Goal: Task Accomplishment & Management: Use online tool/utility

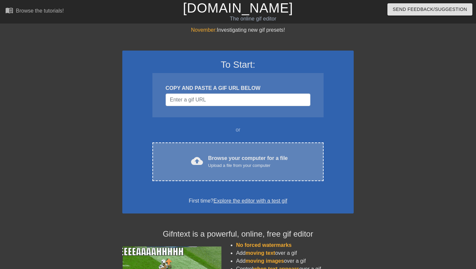
click at [215, 164] on div "Upload a file from your computer" at bounding box center [248, 165] width 80 height 7
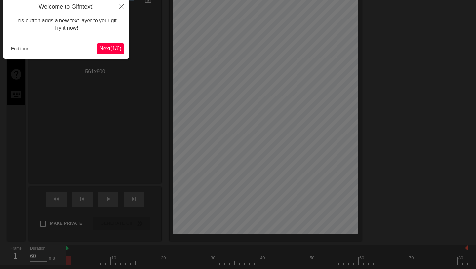
scroll to position [16, 0]
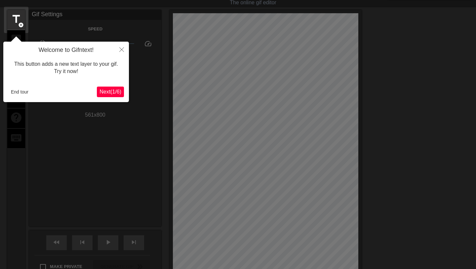
click at [27, 95] on button "End tour" at bounding box center [19, 92] width 23 height 10
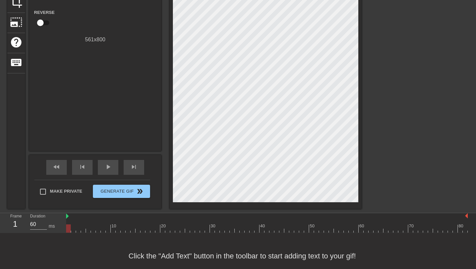
scroll to position [91, 0]
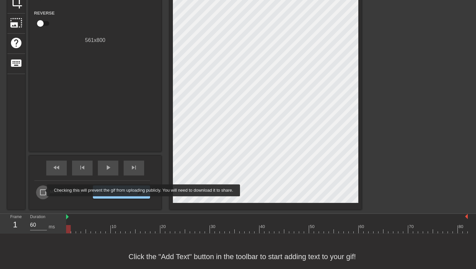
click at [43, 191] on input "Make Private" at bounding box center [43, 193] width 14 height 14
checkbox input "true"
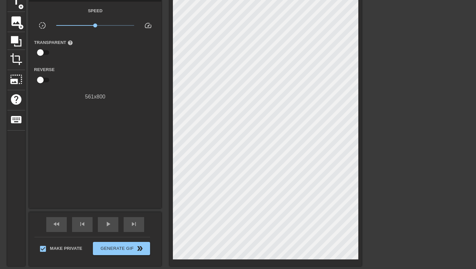
scroll to position [0, 0]
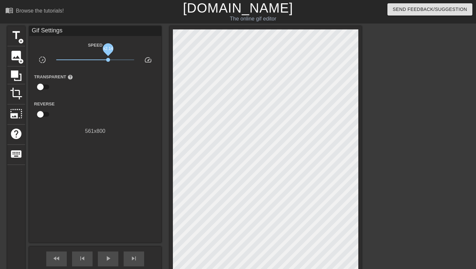
drag, startPoint x: 97, startPoint y: 61, endPoint x: 108, endPoint y: 61, distance: 11.6
click at [108, 61] on span "x2.14" at bounding box center [108, 60] width 4 height 4
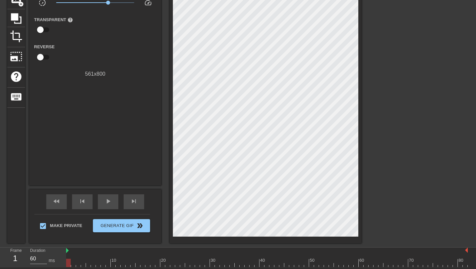
scroll to position [58, 0]
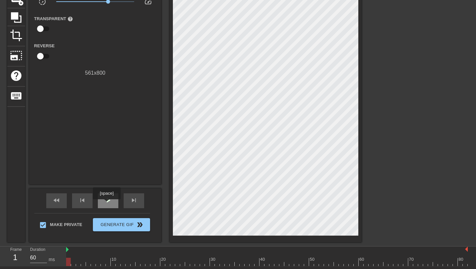
click at [108, 204] on span "play_arrow" at bounding box center [108, 201] width 8 height 8
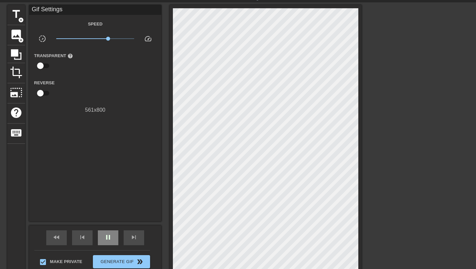
scroll to position [19, 0]
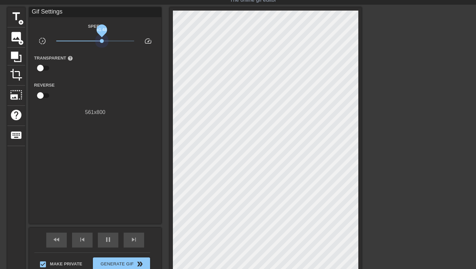
drag, startPoint x: 109, startPoint y: 42, endPoint x: 102, endPoint y: 43, distance: 7.4
click at [102, 43] on span "x1.48" at bounding box center [95, 41] width 78 height 8
click at [101, 42] on span "x1.36" at bounding box center [101, 41] width 4 height 4
click at [16, 74] on span "crop" at bounding box center [16, 74] width 13 height 13
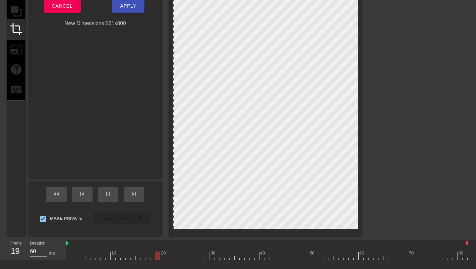
scroll to position [66, 0]
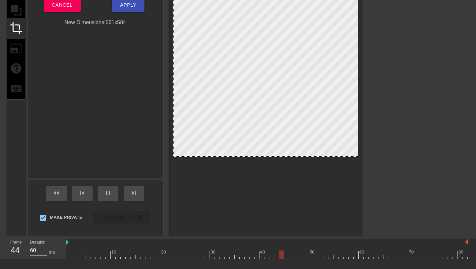
drag, startPoint x: 325, startPoint y: 228, endPoint x: 326, endPoint y: 157, distance: 71.5
click at [326, 157] on div at bounding box center [266, 156] width 184 height 3
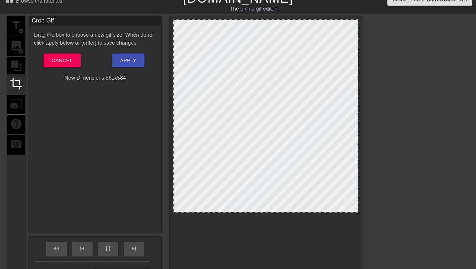
scroll to position [0, 0]
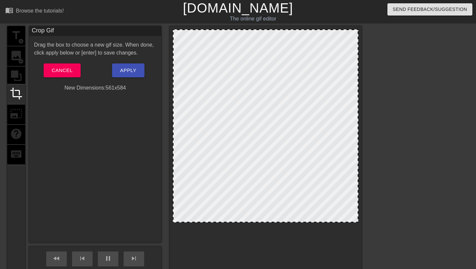
click at [125, 67] on span "Apply" at bounding box center [128, 70] width 16 height 9
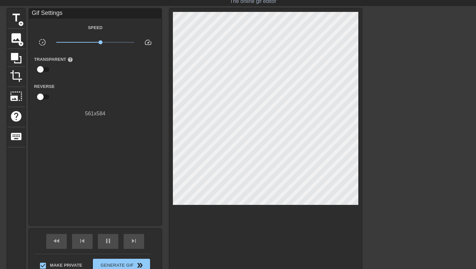
scroll to position [17, 0]
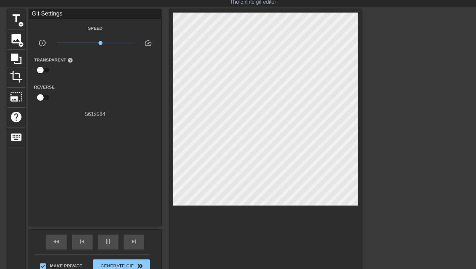
type input "60"
click at [41, 97] on input "checkbox" at bounding box center [41, 97] width 38 height 13
checkbox input "true"
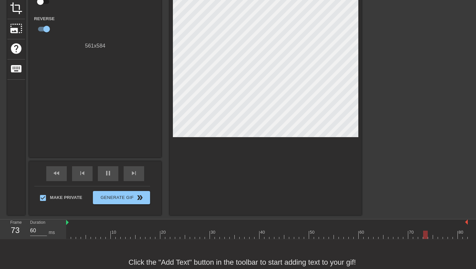
scroll to position [84, 0]
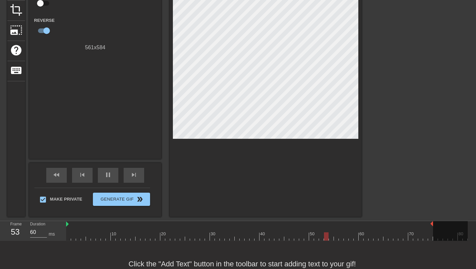
drag, startPoint x: 467, startPoint y: 225, endPoint x: 431, endPoint y: 226, distance: 36.4
drag, startPoint x: 432, startPoint y: 226, endPoint x: 418, endPoint y: 227, distance: 13.9
drag, startPoint x: 418, startPoint y: 226, endPoint x: 392, endPoint y: 226, distance: 26.1
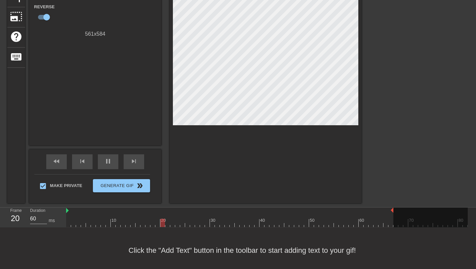
scroll to position [98, 1]
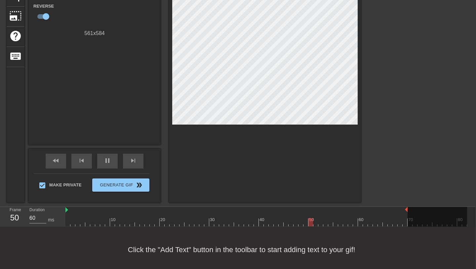
drag, startPoint x: 392, startPoint y: 211, endPoint x: 405, endPoint y: 210, distance: 12.9
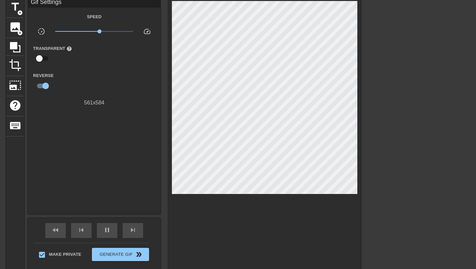
scroll to position [26, 1]
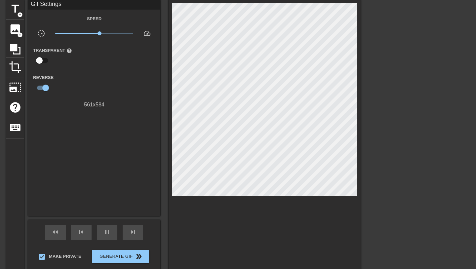
type input "70"
click at [40, 61] on input "checkbox" at bounding box center [40, 60] width 38 height 13
checkbox input "true"
type input "60"
click at [40, 61] on input "checkbox" at bounding box center [46, 60] width 38 height 13
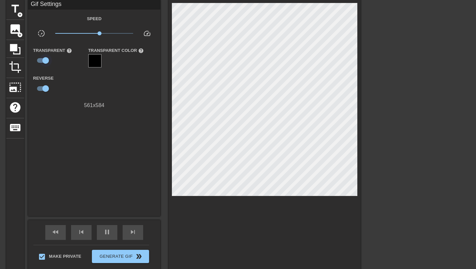
checkbox input "false"
click at [16, 86] on span "photo_size_select_large" at bounding box center [15, 87] width 13 height 13
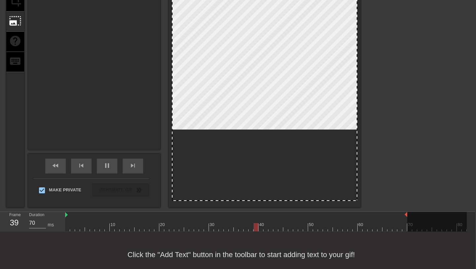
scroll to position [95, 1]
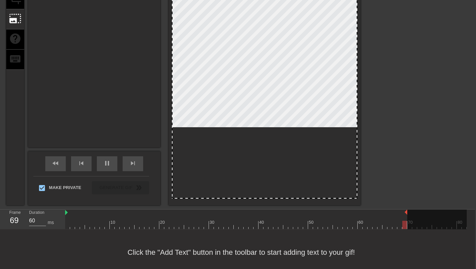
drag, startPoint x: 235, startPoint y: 103, endPoint x: 235, endPoint y: 149, distance: 45.3
click at [235, 149] on div at bounding box center [265, 66] width 186 height 265
click at [245, 93] on div at bounding box center [265, 66] width 186 height 265
drag, startPoint x: 230, startPoint y: 198, endPoint x: 275, endPoint y: 215, distance: 47.9
click at [275, 215] on div "menu_book Browse the tutorials! Gifntext.com The online gif editor Send Feedbac…" at bounding box center [237, 90] width 476 height 371
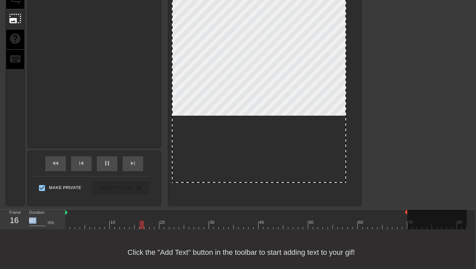
click at [392, 231] on div "Click the "Add Text" button in the toolbar to start adding text to your gif!" at bounding box center [237, 253] width 476 height 46
click at [305, 128] on div at bounding box center [259, 58] width 174 height 249
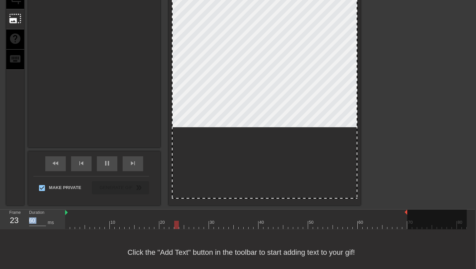
drag, startPoint x: 262, startPoint y: 198, endPoint x: 287, endPoint y: 243, distance: 51.0
click at [287, 243] on div "menu_book Browse the tutorials! Gifntext.com The online gif editor Send Feedbac…" at bounding box center [237, 90] width 476 height 371
click at [377, 154] on div "title add_circle image add_circle crop photo_size_select_large help keyboard Re…" at bounding box center [237, 68] width 476 height 275
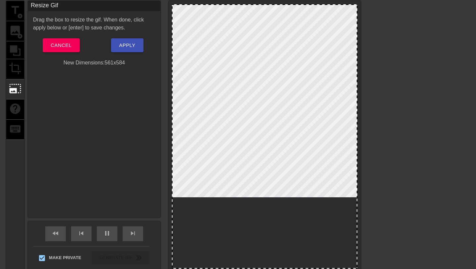
scroll to position [0, 1]
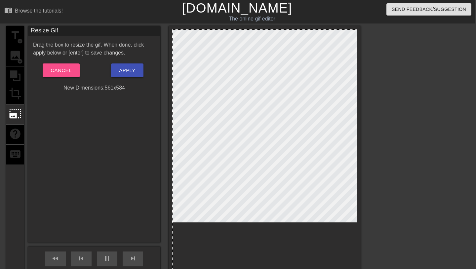
click at [67, 68] on span "Cancel" at bounding box center [61, 70] width 21 height 9
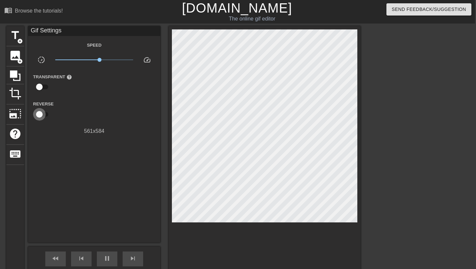
type input "60"
click at [39, 113] on input "checkbox" at bounding box center [40, 114] width 38 height 13
checkbox input "true"
click at [13, 91] on span "crop" at bounding box center [15, 93] width 13 height 13
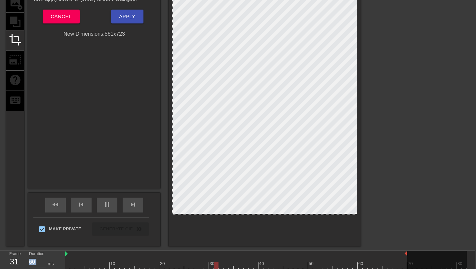
drag, startPoint x: 357, startPoint y: 222, endPoint x: 409, endPoint y: 268, distance: 69.4
click at [409, 268] on div "menu_book Browse the tutorials! Gifntext.com The online gif editor Send Feedbac…" at bounding box center [237, 131] width 476 height 371
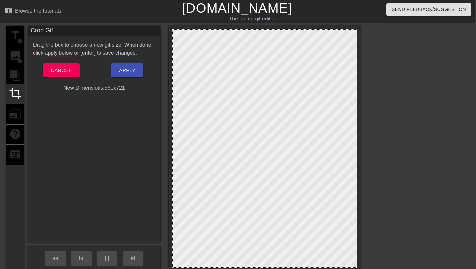
click at [131, 72] on span "Apply" at bounding box center [127, 70] width 16 height 9
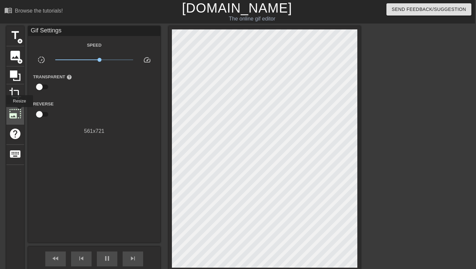
click at [20, 112] on span "photo_size_select_large" at bounding box center [15, 114] width 13 height 13
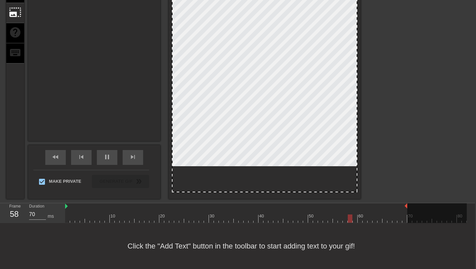
scroll to position [102, 1]
drag, startPoint x: 357, startPoint y: 188, endPoint x: 392, endPoint y: 188, distance: 34.4
click at [392, 188] on div "title add_circle image add_circle crop photo_size_select_large help keyboard Re…" at bounding box center [237, 62] width 476 height 275
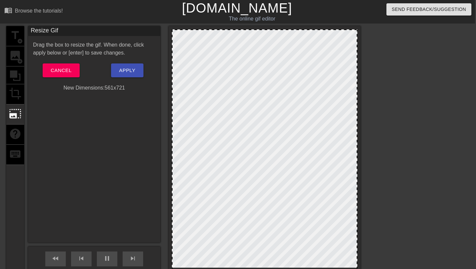
scroll to position [0, 1]
click at [59, 71] on span "Cancel" at bounding box center [61, 70] width 21 height 9
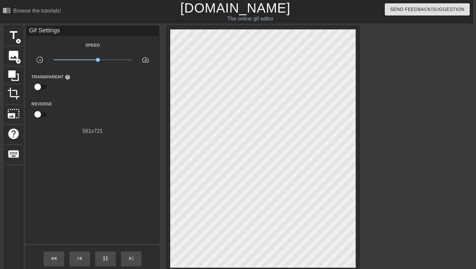
scroll to position [0, 3]
click at [11, 101] on div "crop" at bounding box center [14, 94] width 18 height 20
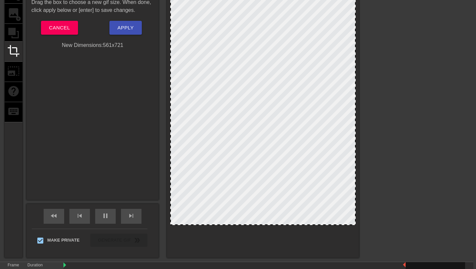
scroll to position [50, 3]
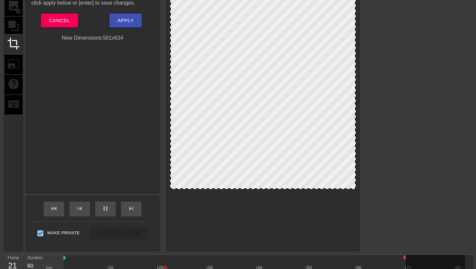
drag, startPoint x: 248, startPoint y: 218, endPoint x: 256, endPoint y: 189, distance: 29.9
click at [256, 189] on div at bounding box center [263, 188] width 184 height 3
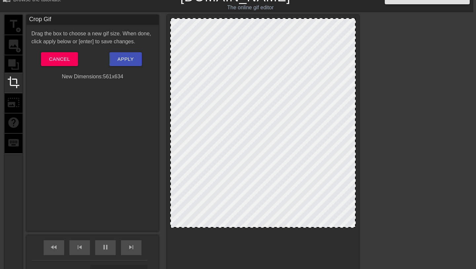
click at [132, 58] on span "Apply" at bounding box center [125, 59] width 16 height 9
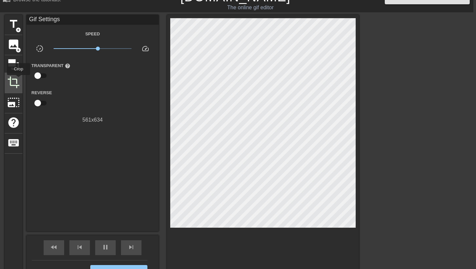
click at [19, 80] on span "crop" at bounding box center [13, 82] width 13 height 13
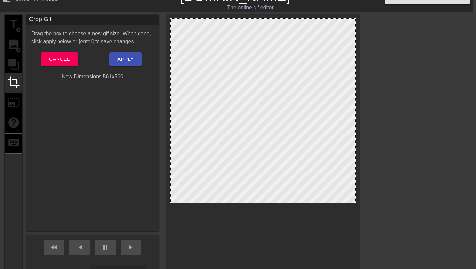
drag, startPoint x: 269, startPoint y: 228, endPoint x: 273, endPoint y: 204, distance: 24.8
click at [273, 204] on div at bounding box center [263, 202] width 184 height 3
click at [129, 55] on span "Apply" at bounding box center [125, 59] width 16 height 9
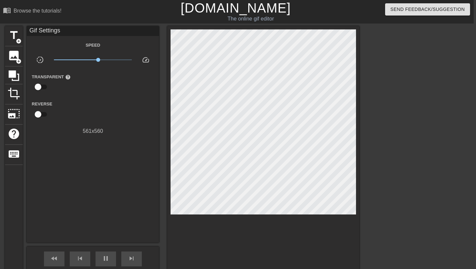
scroll to position [0, 2]
click at [13, 150] on span "keyboard" at bounding box center [14, 154] width 13 height 13
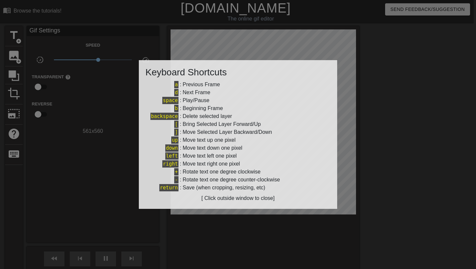
click at [14, 150] on div at bounding box center [238, 134] width 476 height 269
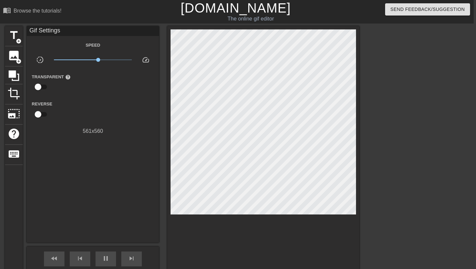
click at [14, 150] on span "keyboard" at bounding box center [14, 154] width 13 height 13
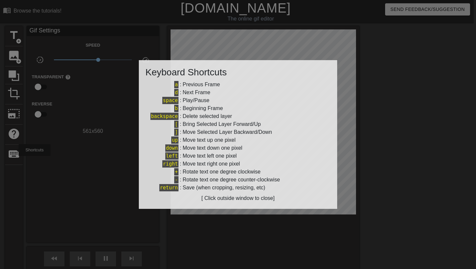
click at [14, 150] on div at bounding box center [238, 134] width 476 height 269
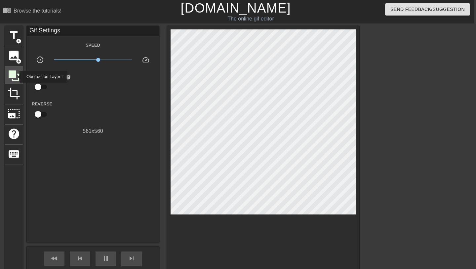
click at [15, 77] on icon at bounding box center [14, 75] width 11 height 11
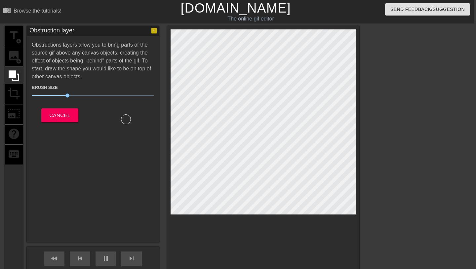
drag, startPoint x: 125, startPoint y: 118, endPoint x: 123, endPoint y: 131, distance: 13.1
click at [123, 131] on div "Obstruction layer Obstructions layers allow you to bring parts of the source gi…" at bounding box center [93, 134] width 132 height 217
drag, startPoint x: 67, startPoint y: 96, endPoint x: 160, endPoint y: 99, distance: 92.7
click at [160, 98] on div "title add_circle image add_circle crop photo_size_select_large help keyboard Ob…" at bounding box center [182, 163] width 355 height 275
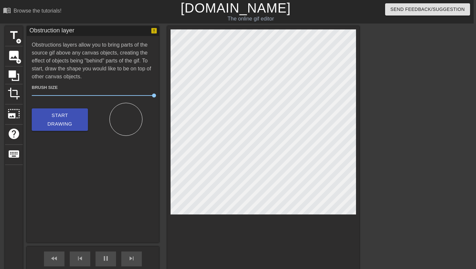
click at [61, 124] on span "Start Drawing" at bounding box center [60, 120] width 40 height 18
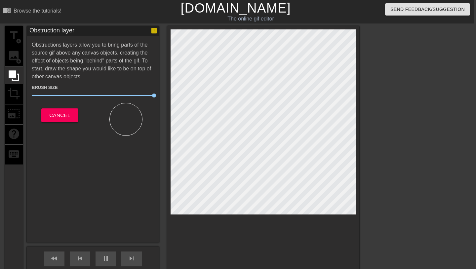
click at [56, 118] on span "Cancel" at bounding box center [59, 115] width 21 height 9
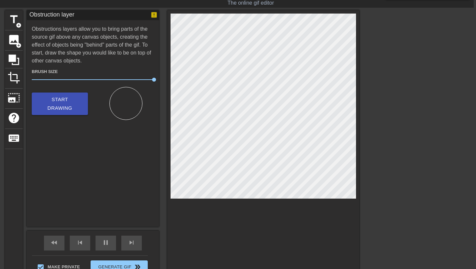
scroll to position [20, 2]
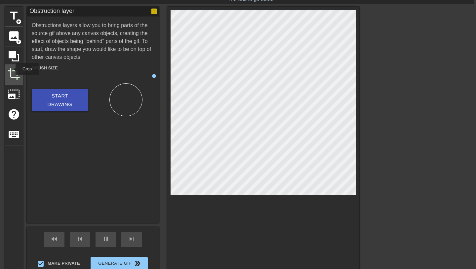
click at [11, 69] on span "crop" at bounding box center [14, 74] width 13 height 13
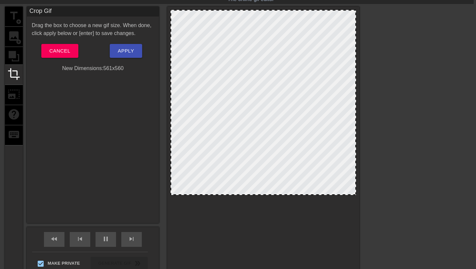
click at [18, 91] on div "title add_circle image add_circle crop photo_size_select_large help keyboard" at bounding box center [14, 144] width 18 height 275
click at [18, 76] on span "crop" at bounding box center [14, 74] width 13 height 13
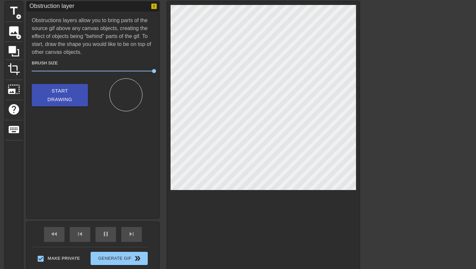
scroll to position [17, 2]
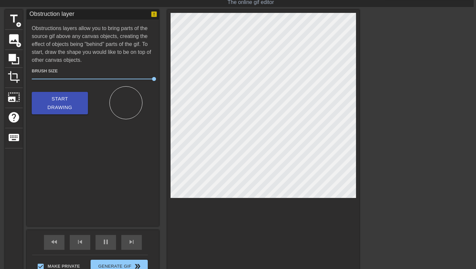
click at [128, 97] on div at bounding box center [126, 102] width 33 height 33
drag, startPoint x: 153, startPoint y: 80, endPoint x: 90, endPoint y: 79, distance: 62.5
click at [90, 79] on span "48" at bounding box center [90, 79] width 4 height 4
click at [13, 78] on span "crop" at bounding box center [14, 77] width 13 height 13
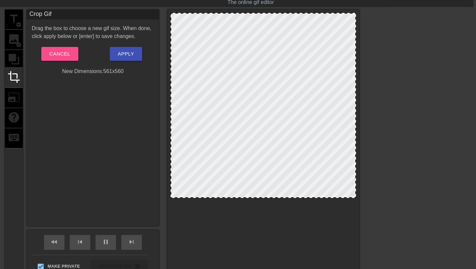
click at [58, 52] on span "Cancel" at bounding box center [59, 54] width 21 height 9
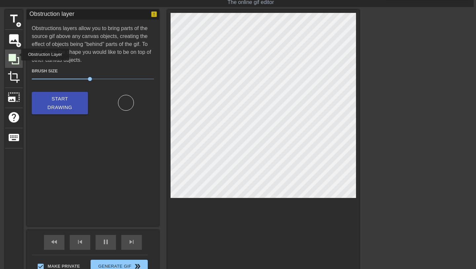
click at [17, 55] on icon at bounding box center [14, 59] width 13 height 13
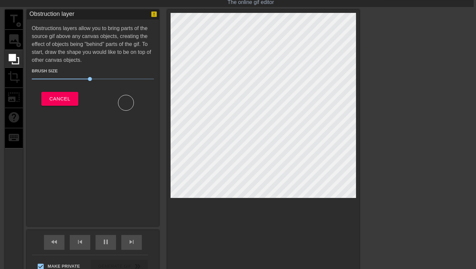
click at [72, 98] on button "Cancel" at bounding box center [59, 99] width 37 height 14
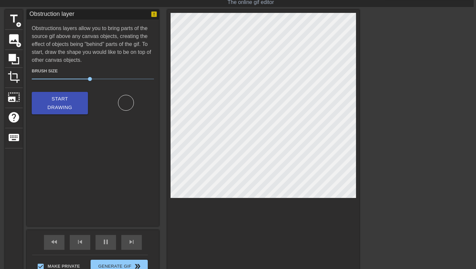
click at [72, 98] on span "Start Drawing" at bounding box center [60, 104] width 40 height 18
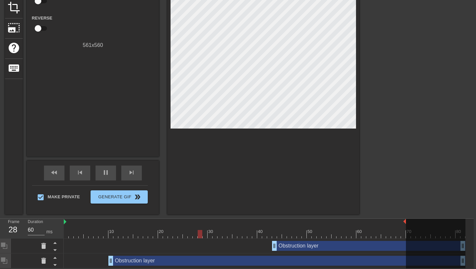
scroll to position [86, 2]
drag, startPoint x: 286, startPoint y: 248, endPoint x: 262, endPoint y: 245, distance: 24.6
click at [262, 245] on div "Obstruction layer drag_handle drag_handle" at bounding box center [344, 246] width 194 height 10
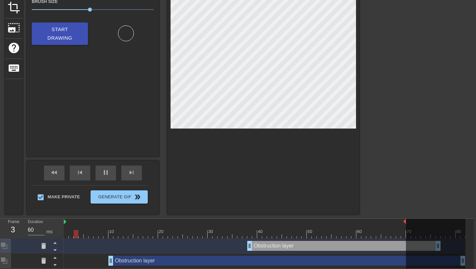
scroll to position [71, 2]
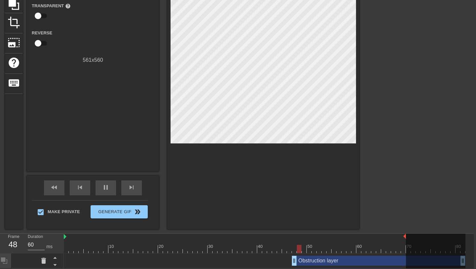
drag, startPoint x: 112, startPoint y: 258, endPoint x: 295, endPoint y: 257, distance: 183.0
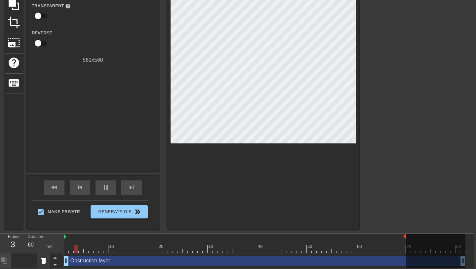
drag, startPoint x: 295, startPoint y: 263, endPoint x: 39, endPoint y: 262, distance: 255.7
click at [39, 262] on div "Frame 3 Duration 60 ms 10 20 30 40 50 60 70 80 Obstruction layer drag_handle dr…" at bounding box center [236, 251] width 476 height 35
type input "60"
drag, startPoint x: 462, startPoint y: 261, endPoint x: 317, endPoint y: 259, distance: 144.6
click at [317, 259] on div "10 20 30 40 50 60 70 80 Obstruction layer drag_handle drag_handle" at bounding box center [269, 251] width 410 height 35
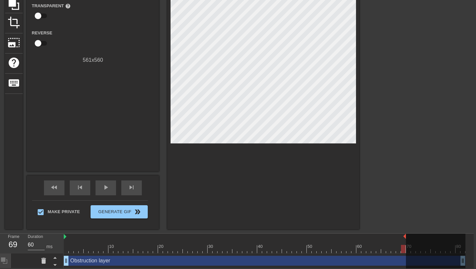
click at [321, 259] on div "Obstruction layer drag_handle drag_handle" at bounding box center [265, 261] width 402 height 10
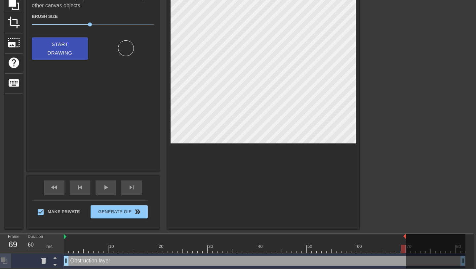
drag, startPoint x: 463, startPoint y: 261, endPoint x: 332, endPoint y: 259, distance: 130.4
click at [332, 259] on div "10 20 30 40 50 60 70 80 Obstruction layer drag_handle drag_handle" at bounding box center [269, 251] width 410 height 35
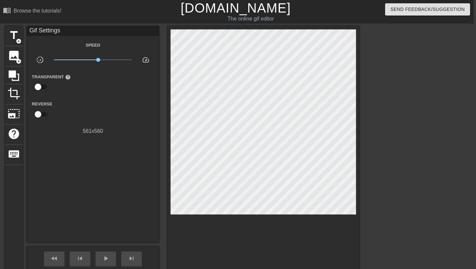
scroll to position [0, 2]
click at [13, 39] on span "title" at bounding box center [14, 35] width 13 height 13
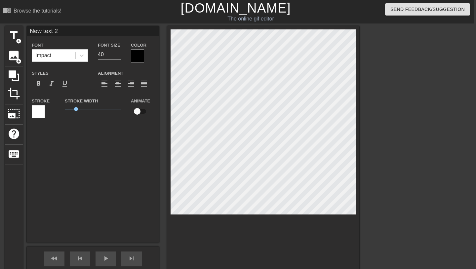
click at [137, 55] on div at bounding box center [137, 55] width 13 height 13
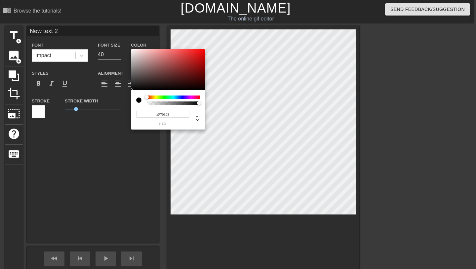
type input "#FF0000"
drag, startPoint x: 196, startPoint y: 70, endPoint x: 210, endPoint y: 46, distance: 28.3
click at [210, 46] on div "#FF0000 hex" at bounding box center [238, 134] width 476 height 269
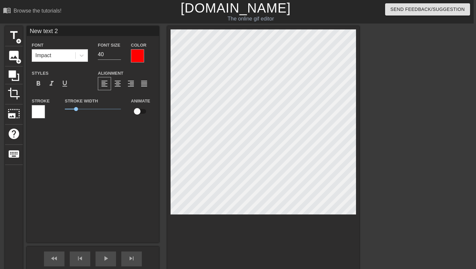
scroll to position [0, 1]
type input "F"
type textarea "F"
type input "FE"
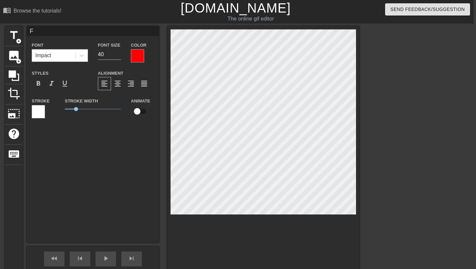
type textarea "FE"
type input "FER"
type textarea "FER"
type input "FERM"
type textarea "FERM"
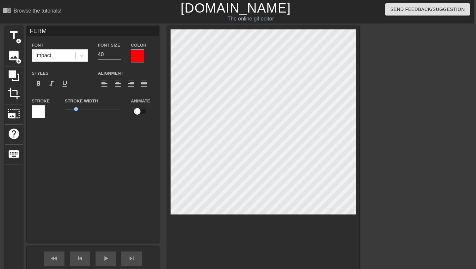
type input "FERME"
type textarea "FERME"
type input "FERME"
type textarea "FERME"
type input "FERME T"
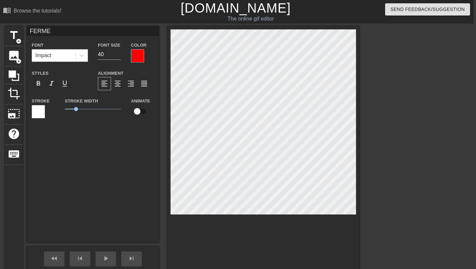
type textarea "FERME T"
type input "FERME TA"
type textarea "FERME TA"
type input "FERME TA"
type textarea "FERME TA"
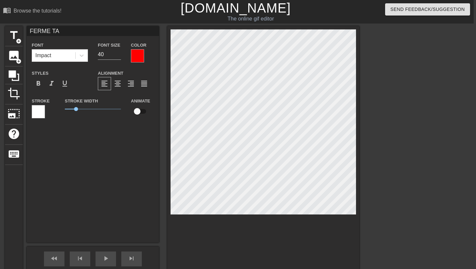
type input "FERME TA G"
type textarea "FERME TA G"
type input "FERME TA GU"
type textarea "FERME TA GU"
type input "FERME TA GUE"
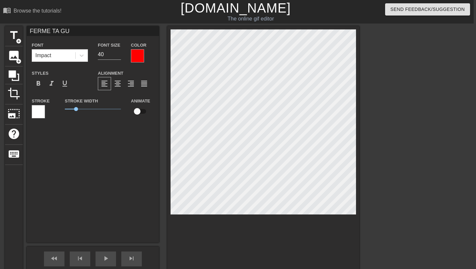
type textarea "FERME TA GUE"
type input "FERME TA GUEU"
type textarea "FERME TA GUEU"
type input "FERME TA GUEUL"
type textarea "FERME TA GUEUL"
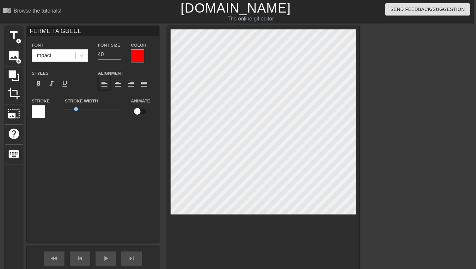
type input "FERME TA GUEULE"
type textarea "FERME TA GUEULE"
type input "FERME TA GUEULE"
type textarea "FERME TA GUEULE"
type input "FERME TA GUEULE E"
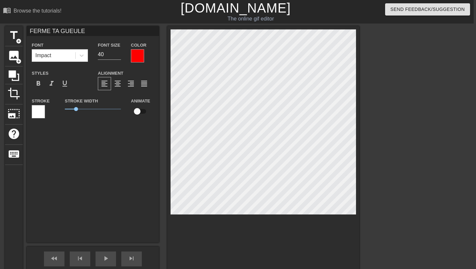
type textarea "FERME TA GUEULE E"
type input "FERME TA GUEULE ET"
type textarea "FERME TA GUEULE ET"
type input "FERME TA GUEULE ET"
type textarea "FERME TA GUEULE ET"
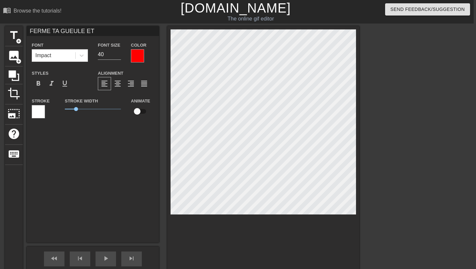
scroll to position [0, 3]
type input "FERME TA GUEULE ET"
type textarea "FERME TA GUEULE ET"
type input "FERME TA GUEULE E"
type textarea "FERME TA GUEULE E"
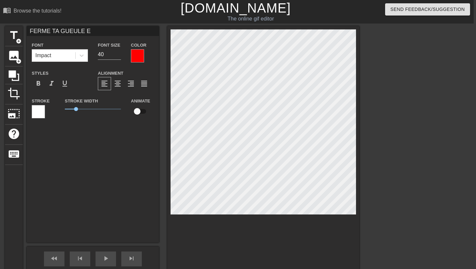
type input "FERME TA GUEULE"
type textarea "FERME TA GUEULE"
type input "FERME TA GUEULE M"
type textarea "FERME TA GUEULE M"
type input "FERME TA GUEULE MA"
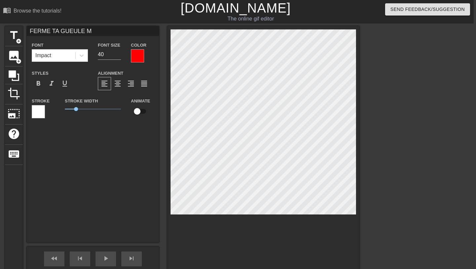
type textarea "FERME TA GUEULE MA"
type input "FERME TA GUEULE MAM"
type textarea "FERME TA GUEULE MAM"
type input "FERME TA GUEULE MAMA"
type textarea "FERME TA GUEULE MAMA"
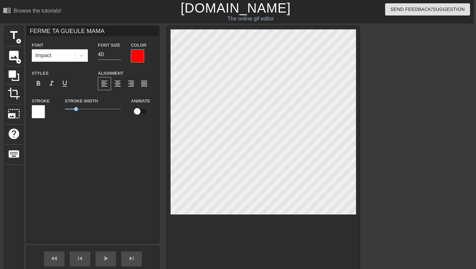
type input "FERME TA GUEULE MAMAN"
type textarea "FERME TA GUEULE MAMAN"
type input "FERME TA GUEULE MAMAN"
type textarea "FERME TA GUEULE MAMAN"
type input "FERME TA GUEULE MAMAN !"
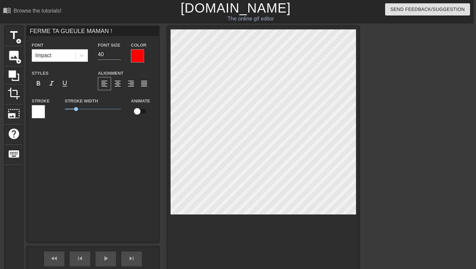
scroll to position [0, 4]
type textarea "FERME TA GUEULE MAMAN !"
click at [110, 134] on div "FERME TA GUEULE MAMAN ! Font Impact Font Size 40 Color Styles format_bold forma…" at bounding box center [93, 134] width 132 height 217
drag, startPoint x: 75, startPoint y: 110, endPoint x: 85, endPoint y: 110, distance: 10.3
click at [85, 110] on span "1.8" at bounding box center [85, 109] width 4 height 4
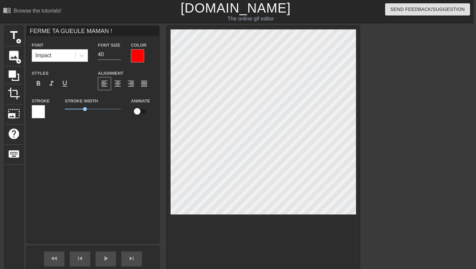
click at [39, 111] on div at bounding box center [38, 111] width 13 height 13
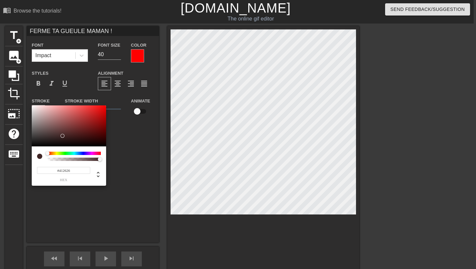
type input "#000000"
drag, startPoint x: 74, startPoint y: 130, endPoint x: 24, endPoint y: 159, distance: 58.7
click at [24, 159] on div "#000000 hex" at bounding box center [238, 134] width 476 height 269
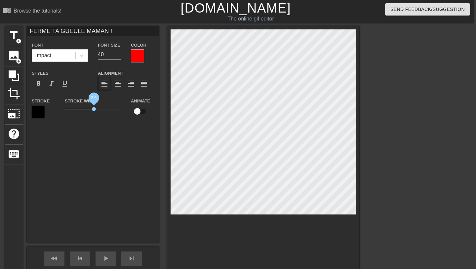
drag, startPoint x: 87, startPoint y: 110, endPoint x: 94, endPoint y: 110, distance: 7.3
click at [94, 110] on span "2.6" at bounding box center [94, 109] width 4 height 4
click at [115, 88] on span "format_align_center" at bounding box center [118, 84] width 8 height 8
click at [41, 84] on span "format_bold" at bounding box center [38, 84] width 8 height 8
click at [138, 110] on input "checkbox" at bounding box center [137, 111] width 38 height 13
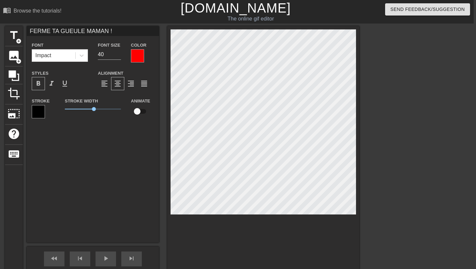
checkbox input "true"
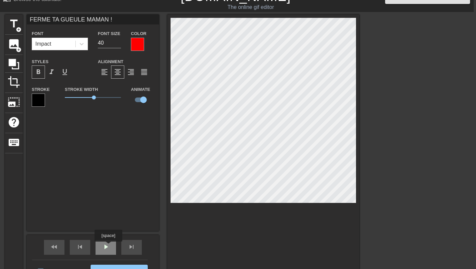
click at [108, 248] on span "play_arrow" at bounding box center [106, 247] width 8 height 8
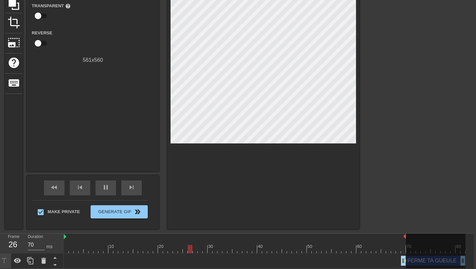
scroll to position [71, 2]
click at [416, 259] on div at bounding box center [436, 252] width 60 height 36
drag, startPoint x: 425, startPoint y: 261, endPoint x: 386, endPoint y: 261, distance: 38.4
click at [386, 261] on div "10 20 30 40 50 60 70 80 FERME TA GUEULE MAMAN ! drag_handle drag_handle lens" at bounding box center [269, 251] width 410 height 35
drag, startPoint x: 388, startPoint y: 248, endPoint x: 372, endPoint y: 246, distance: 16.0
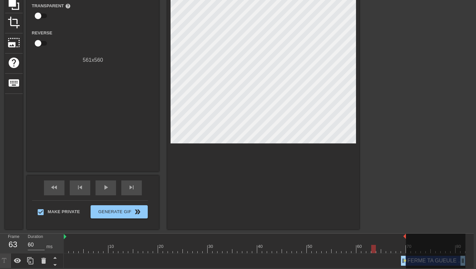
click at [372, 246] on div at bounding box center [374, 249] width 5 height 8
click at [463, 261] on div at bounding box center [436, 252] width 60 height 36
drag, startPoint x: 464, startPoint y: 264, endPoint x: 402, endPoint y: 263, distance: 61.9
click at [402, 263] on div "10 20 30 40 50 60 70 80 FERME TA GUEULE MAMAN ! drag_handle drag_handle lens" at bounding box center [269, 251] width 410 height 35
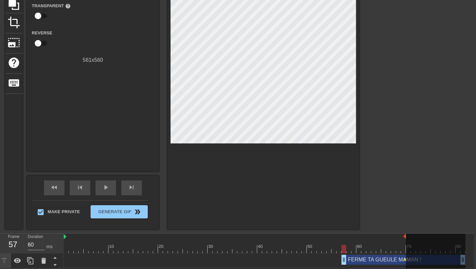
drag, startPoint x: 402, startPoint y: 262, endPoint x: 342, endPoint y: 257, distance: 60.4
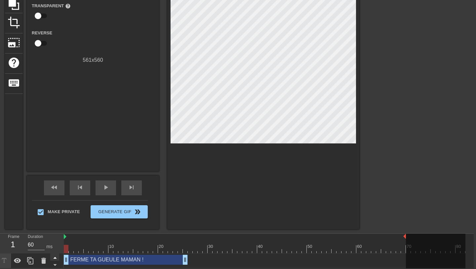
drag, startPoint x: 368, startPoint y: 261, endPoint x: 55, endPoint y: 255, distance: 312.7
click at [55, 255] on div "Frame 1 Duration 60 ms 10 20 30 40 50 60 70 80 FERME TA GUEULE MAMAN ! drag_han…" at bounding box center [236, 251] width 476 height 35
drag, startPoint x: 66, startPoint y: 249, endPoint x: 113, endPoint y: 257, distance: 48.0
click at [113, 257] on div "10 20 30 40 50 60 70 80 FERME TA GUEULE MAMAN ! drag_handle drag_handle" at bounding box center [269, 251] width 410 height 35
type input "60"
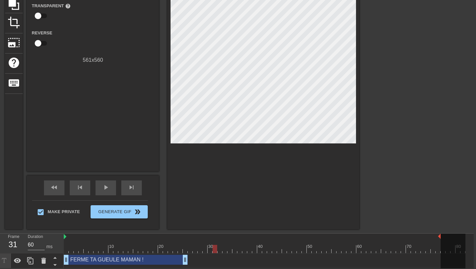
scroll to position [71, 5]
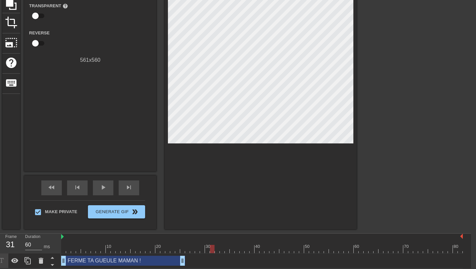
drag, startPoint x: 406, startPoint y: 237, endPoint x: 476, endPoint y: 239, distance: 70.2
click at [471, 239] on html "menu_book Browse the tutorials! Gifntext.com The online gif editor Send Feedbac…" at bounding box center [233, 99] width 476 height 340
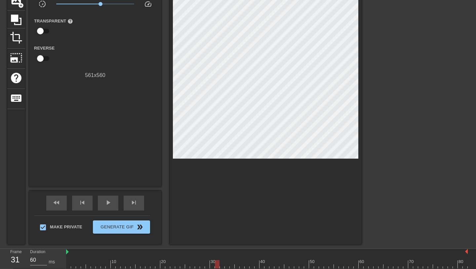
scroll to position [55, 0]
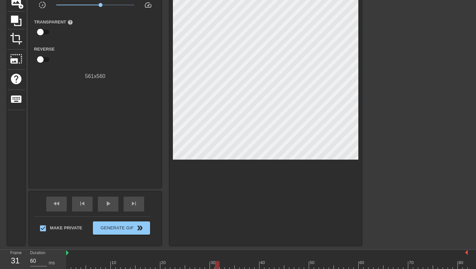
click at [43, 60] on input "checkbox" at bounding box center [41, 59] width 38 height 13
checkbox input "true"
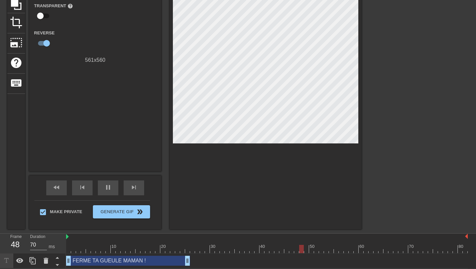
scroll to position [71, 0]
type input "60"
click at [47, 45] on input "checkbox" at bounding box center [47, 43] width 38 height 13
checkbox input "false"
drag, startPoint x: 67, startPoint y: 237, endPoint x: 82, endPoint y: 236, distance: 14.9
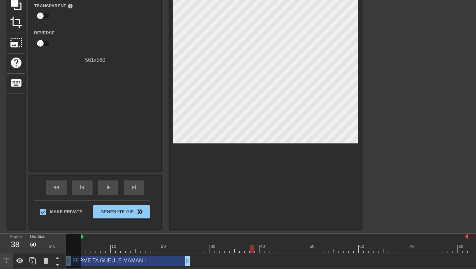
click at [74, 260] on div at bounding box center [73, 252] width 15 height 36
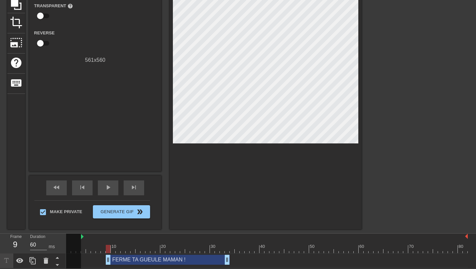
scroll to position [9, 0]
drag, startPoint x: 96, startPoint y: 260, endPoint x: 130, endPoint y: 265, distance: 34.1
click at [130, 265] on div "10 20 30 40 50 60 70 80 FERME TA GUEULE MAMAN ! drag_handle drag_handle" at bounding box center [271, 251] width 410 height 35
drag, startPoint x: 82, startPoint y: 237, endPoint x: 102, endPoint y: 238, distance: 19.9
click at [84, 244] on div at bounding box center [83, 252] width 35 height 36
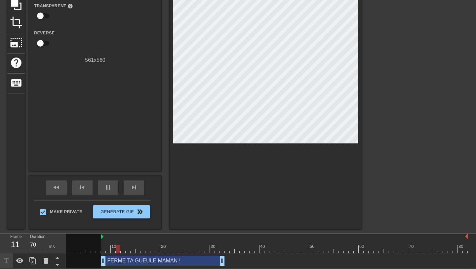
scroll to position [0, 0]
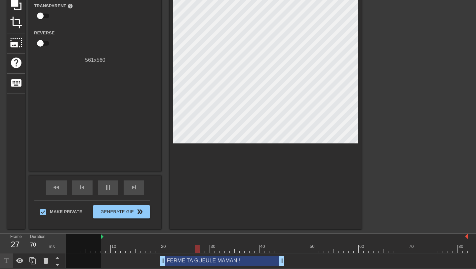
drag, startPoint x: 205, startPoint y: 260, endPoint x: 263, endPoint y: 258, distance: 57.9
click at [263, 258] on div "FERME TA GUEULE MAMAN ! drag_handle drag_handle" at bounding box center [222, 261] width 124 height 10
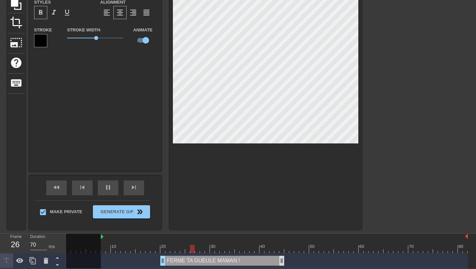
scroll to position [71, 0]
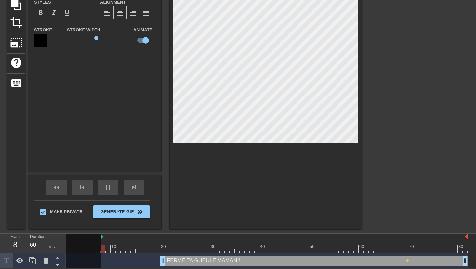
drag, startPoint x: 283, startPoint y: 261, endPoint x: 467, endPoint y: 255, distance: 183.7
click at [467, 255] on div "FERME TA GUEULE MAMAN ! drag_handle drag_handle lens" at bounding box center [267, 261] width 402 height 15
type input "60"
click at [144, 39] on input "checkbox" at bounding box center [146, 40] width 38 height 13
checkbox input "false"
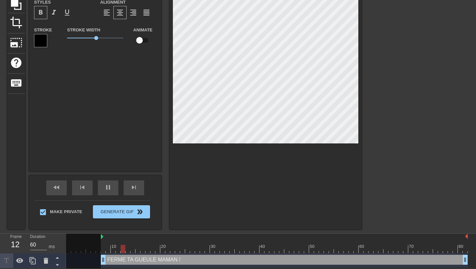
drag, startPoint x: 163, startPoint y: 263, endPoint x: 102, endPoint y: 268, distance: 61.1
click at [102, 268] on html "menu_book Browse the tutorials! Gifntext.com The online gif editor Send Feedbac…" at bounding box center [238, 99] width 476 height 340
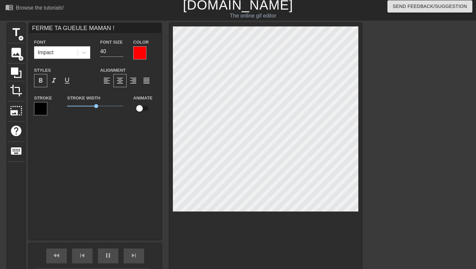
scroll to position [0, 0]
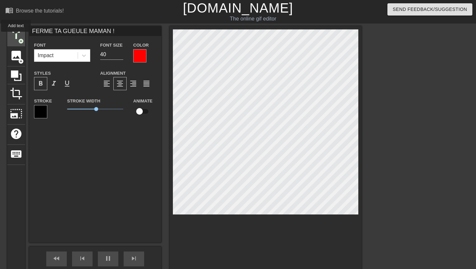
click at [16, 36] on span "title" at bounding box center [16, 35] width 13 height 13
type input "60"
type input "New text 3"
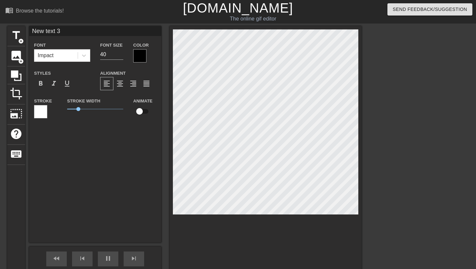
click at [138, 59] on div at bounding box center [139, 55] width 13 height 13
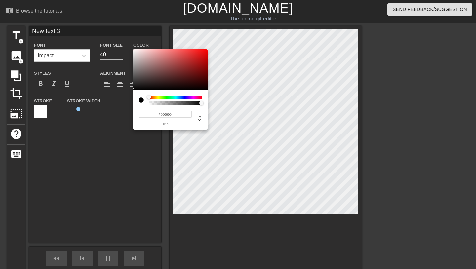
type input "70"
type input "#413131"
type input "60"
type input "#FF1919"
type input "70"
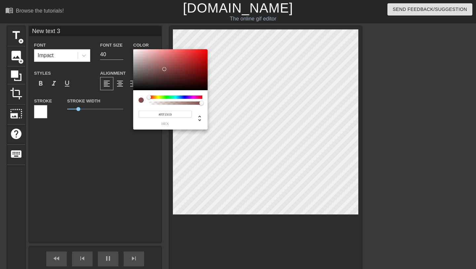
type input "#FF0C0C"
type input "60"
type input "#FF0000"
drag, startPoint x: 152, startPoint y: 80, endPoint x: 213, endPoint y: 39, distance: 73.6
click at [213, 39] on div "#FF0000 hex" at bounding box center [238, 134] width 476 height 269
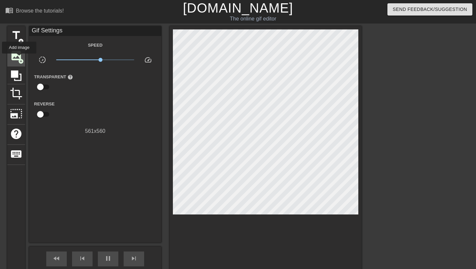
click at [20, 59] on span "add_circle" at bounding box center [21, 62] width 6 height 6
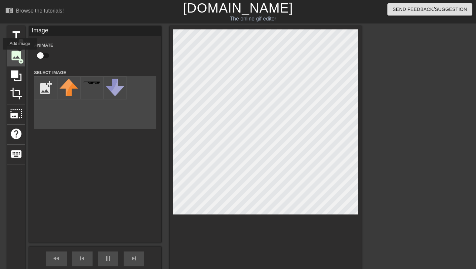
click at [20, 54] on span "image" at bounding box center [16, 55] width 13 height 13
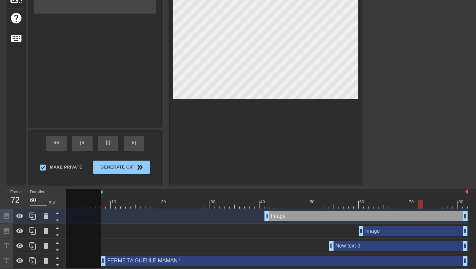
scroll to position [116, 0]
click at [49, 232] on icon at bounding box center [46, 231] width 8 height 8
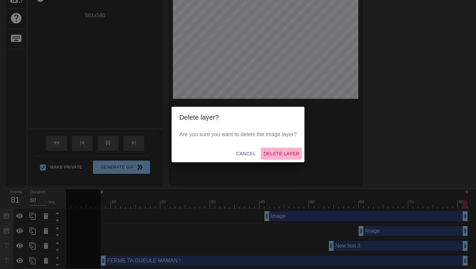
click at [268, 154] on span "Delete Layer" at bounding box center [282, 154] width 36 height 8
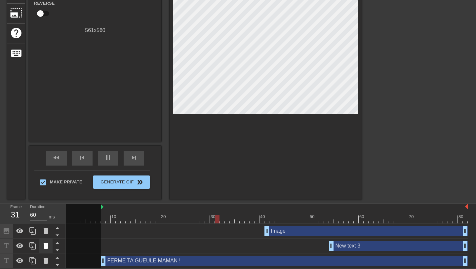
click at [45, 246] on icon at bounding box center [46, 246] width 5 height 6
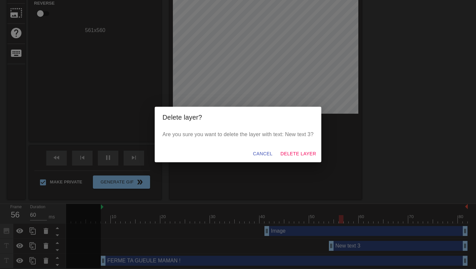
click at [292, 153] on span "Delete Layer" at bounding box center [299, 154] width 36 height 8
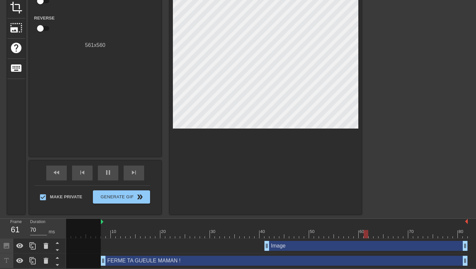
scroll to position [86, 0]
click at [274, 248] on div "Image drag_handle drag_handle" at bounding box center [366, 246] width 203 height 10
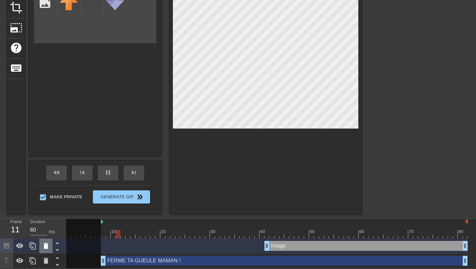
click at [44, 246] on icon at bounding box center [46, 246] width 8 height 8
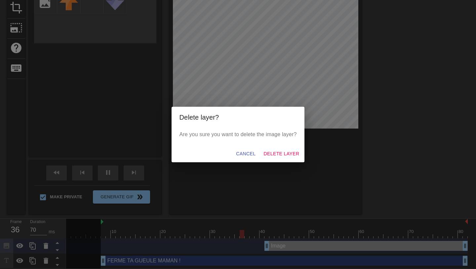
click at [285, 156] on span "Delete Layer" at bounding box center [282, 154] width 36 height 8
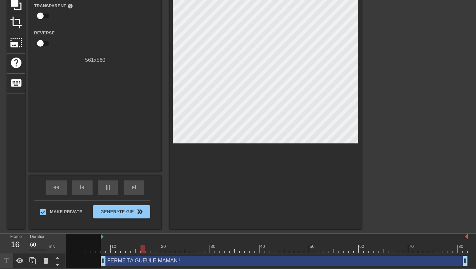
scroll to position [71, 0]
click at [31, 262] on icon at bounding box center [33, 261] width 8 height 8
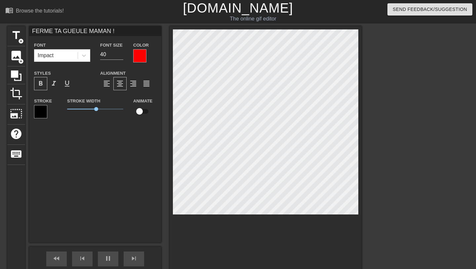
scroll to position [0, 2]
type input "60"
type input "M"
type textarea "M"
type input "70"
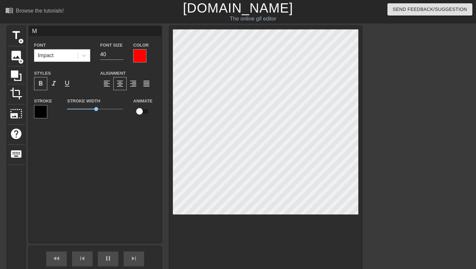
scroll to position [0, 0]
type input "MA"
type textarea "MA"
type input "70"
type input "MA"
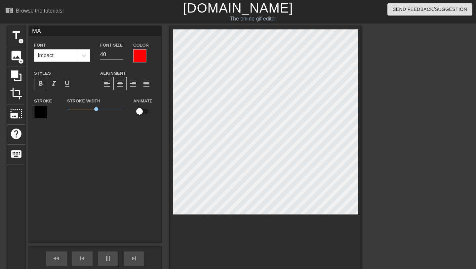
type textarea "MA"
type input "60"
type input "MA G"
type textarea "MA G"
type input "70"
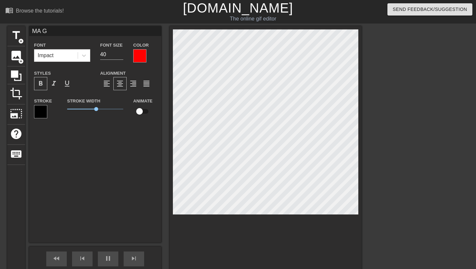
type input "MA GR"
type textarea "MA GR"
type input "60"
type input "MA GRO"
type textarea "MA GRO"
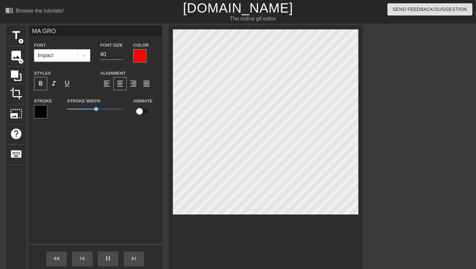
type input "60"
type input "MA GROS"
type textarea "MA GROS"
type input "70"
type input "MA GROSS"
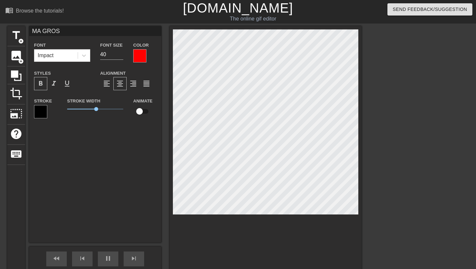
type textarea "MA GROSS"
type input "60"
type input "MA GROSSE"
type textarea "MA GROSSE"
type input "MA GROSSE"
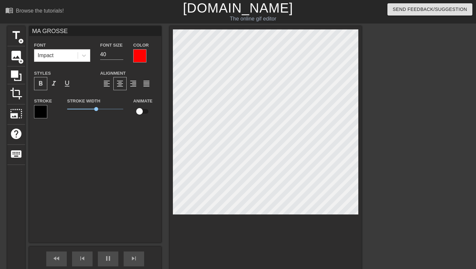
type textarea "MA GROSSE"
type input "60"
type input "MA GROSSE B"
type textarea "MA GROSSE B"
type input "60"
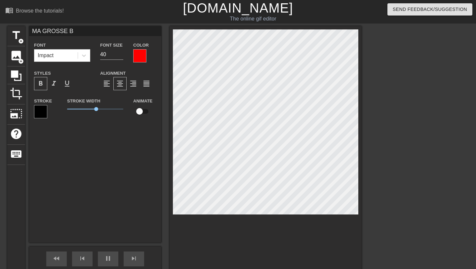
type input "MA GROSSE BI"
type textarea "MA GROSSE BI"
type input "70"
type input "MA GROSSE BIT"
type textarea "MA GROSSE BIT"
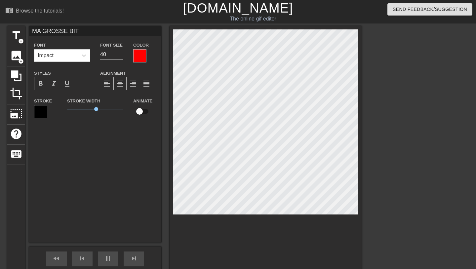
type input "60"
type input "MA GROSSE BITE"
type textarea "MA GROSSE BITE"
type input "60"
type input "MA GROSSE BITE"
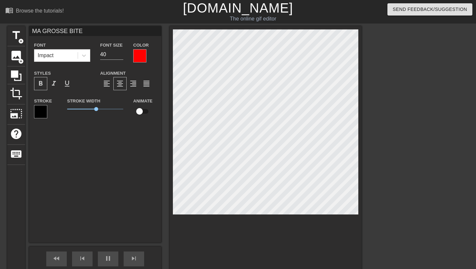
type textarea "MA GROSSE BITE"
type input "70"
type input "MA GROSSE BITE D"
type textarea "MA GROSSE BITE D"
type input "60"
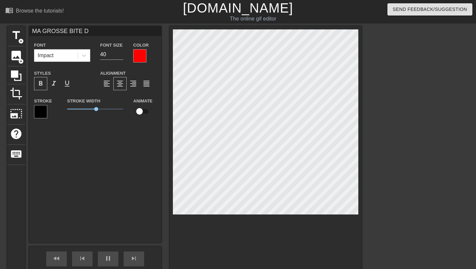
type input "MA GROSSE BITE DA"
type textarea "MA GROSSE BITE DA"
type input "60"
type input "MA GROSSE BITE DAN"
type textarea "MA GROSSE BITE DAN"
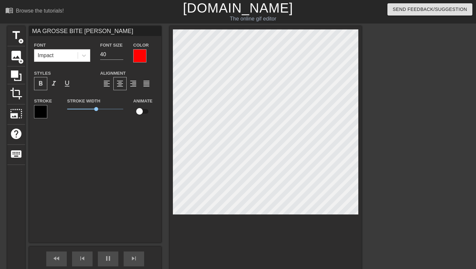
type input "MA GROSSE BITE DANS"
type textarea "MA GROSSE BITE DANS"
type input "70"
type input "MA GROSSE BITE DANS"
type textarea "MA GROSSE BITE DANS"
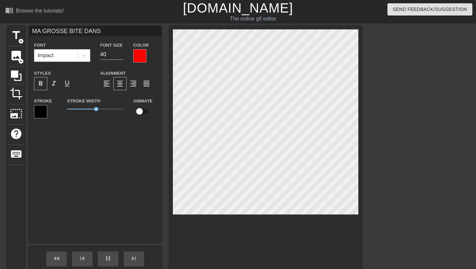
scroll to position [0, 1]
type input "70"
type input "MA GROSSE BITE DANST"
type textarea "MA GROSSE BITE DANS T"
type input "60"
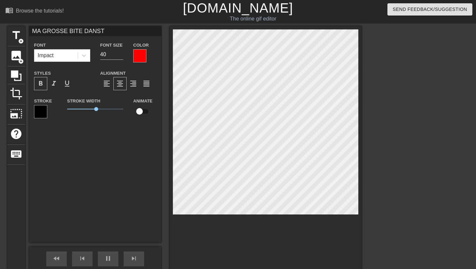
type input "MA GROSSE BITE DANSTA"
type textarea "MA GROSSE BITE DANS TA"
type input "60"
type input "MA GROSSE BITE DANSTA"
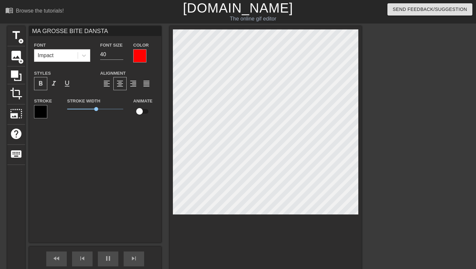
type textarea "MA GROSSE BITE DANS TA"
type input "60"
type input "MA GROSSE BITE DANSTA G"
type textarea "MA GROSSE BITE DANS TA G"
type input "60"
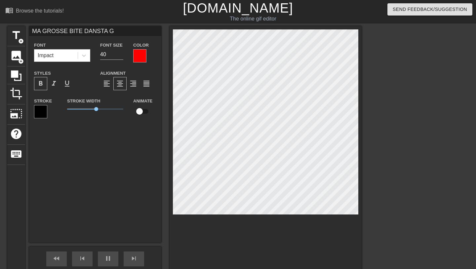
type input "MA GROSSE BITE DANSTA GO"
type textarea "MA GROSSE BITE DANS TA GO"
type input "60"
type input "MA GROSSE BITE DANSTA GOR"
type textarea "MA GROSSE BITE DANS TA GOR"
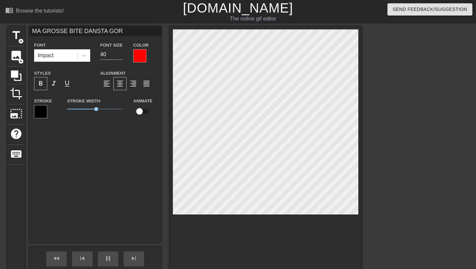
type input "60"
type input "MA GROSSE BITE DANSTA GORG"
type textarea "MA GROSSE BITE DANS TA GORG"
type input "70"
type input "MA GROSSE BITE DANSTA GORGE"
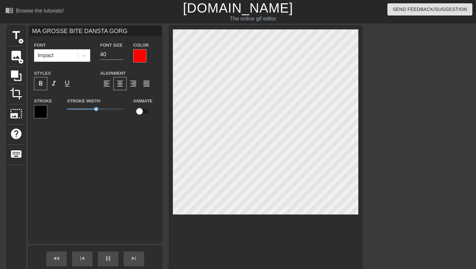
type textarea "MA GROSSE BITE DANS TA GORGE"
type input "60"
type input "MA GROSSE BITE DANSTA GORGE"
type textarea "MA GROSSE BITE DANS TA GORGE"
type input "70"
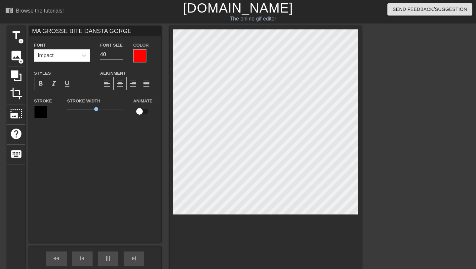
type input "MA GROSSE BITE DANSTA GORGE S"
type textarea "MA GROSSE BITE DANS TA GORGE S"
type input "60"
type input "MA GROSSE BITE DANSTA GORGE SA"
type textarea "MA GROSSE BITE DANS TA GORGE SA"
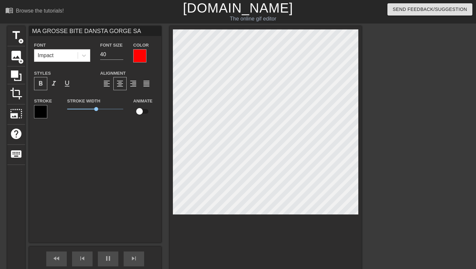
type input "60"
type input "MA GROSSE BITE DANSTA GORGE SAL"
type textarea "MA GROSSE BITE DANS TA GORGE SAL"
type input "70"
type input "MA GROSSE BITE DANSTA GORGE SALE"
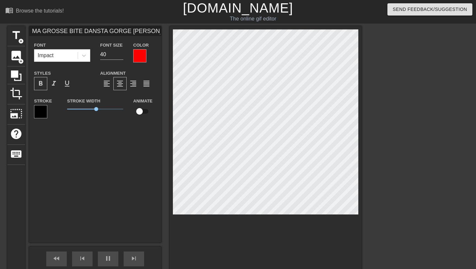
type textarea "MA GROSSE BITE DANS TA GORGE SALE"
type input "60"
type input "MA GROSSE BITE DANSTA GORGE SALE"
type textarea "MA GROSSE BITE DANS TA GORGE SALE"
type input "60"
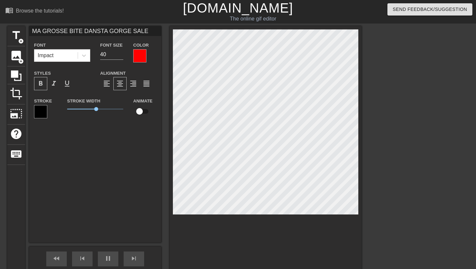
type input "MA GROSSE BITE DANSTA GORGE SALE P"
type textarea "MA GROSSE BITE DANS TA GORGE SALE P"
type input "60"
type input "MA GROSSE BITE DANSTA GORGE SALE PU"
type textarea "MA GROSSE BITE DANS TA GORGE SALE PU"
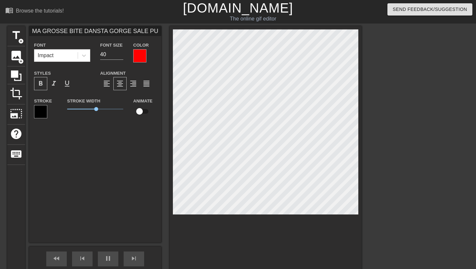
scroll to position [0, 3]
type input "60"
type input "MA GROSSE BITE DANSTA GORGE SALE PUT"
type textarea "MA GROSSE BITE DANS TA GORGE SALE PUT"
type input "MA GROSSE BITE DANSTA GORGE SALE PUTE"
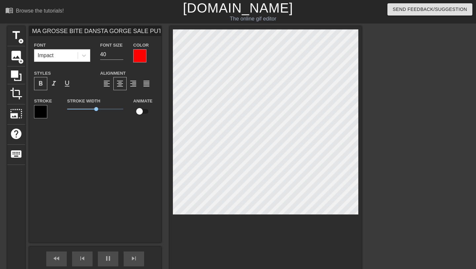
type textarea "MA GROSSE BITE DANS TA GORGE SALE PUTE"
type input "60"
type input "MA GROSSE BITE DANSTA GORGE SALE PUTE"
click at [396, 205] on div at bounding box center [419, 125] width 99 height 198
click at [172, 174] on div at bounding box center [266, 163] width 192 height 275
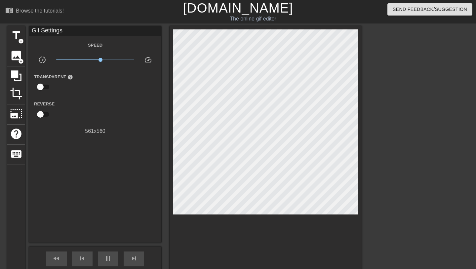
click at [392, 110] on div at bounding box center [419, 125] width 99 height 198
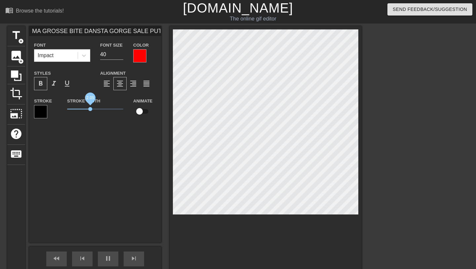
drag, startPoint x: 97, startPoint y: 110, endPoint x: 90, endPoint y: 110, distance: 7.0
click at [90, 110] on span "2.05" at bounding box center [90, 109] width 4 height 4
drag, startPoint x: 95, startPoint y: 107, endPoint x: 90, endPoint y: 108, distance: 5.1
click at [90, 108] on span "2.05" at bounding box center [95, 109] width 56 height 8
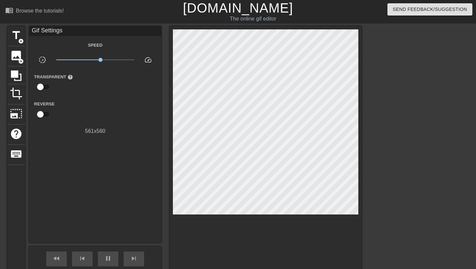
click at [377, 130] on div at bounding box center [419, 125] width 99 height 198
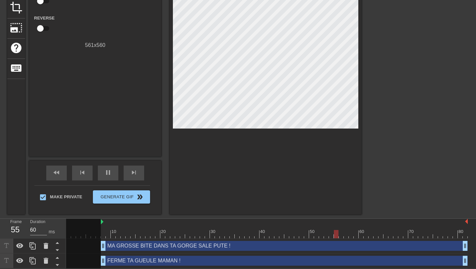
scroll to position [86, 0]
click at [130, 195] on span "Generate Gif double_arrow" at bounding box center [122, 197] width 52 height 8
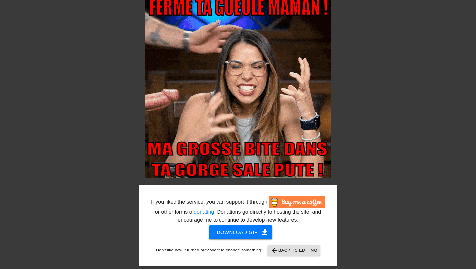
scroll to position [41, 0]
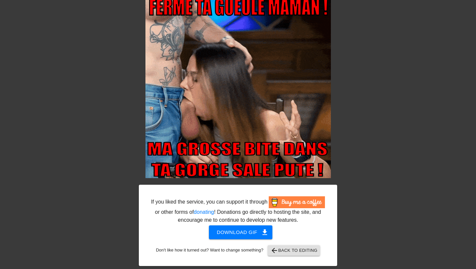
click at [247, 232] on span "Download gif get_app" at bounding box center [241, 232] width 48 height 9
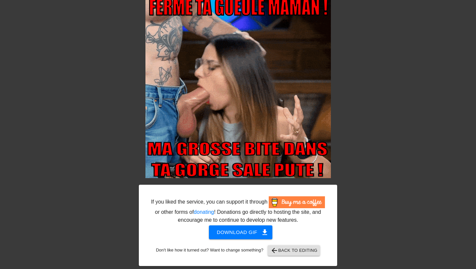
click at [311, 253] on span "arrow_back Back to Editing" at bounding box center [294, 251] width 47 height 8
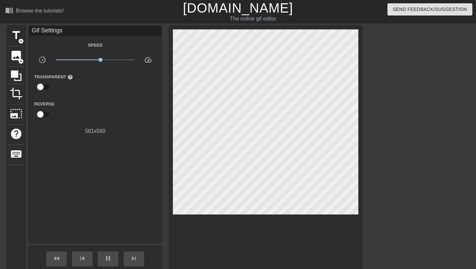
scroll to position [0, 0]
click at [243, 9] on link "[DOMAIN_NAME]" at bounding box center [238, 8] width 110 height 15
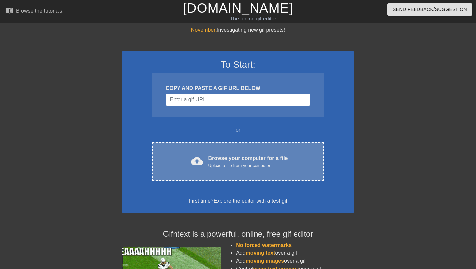
click at [230, 160] on div "Browse your computer for a file Upload a file from your computer" at bounding box center [248, 161] width 80 height 15
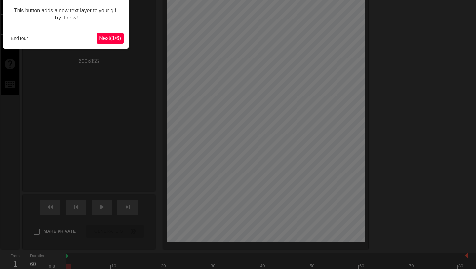
scroll to position [16, 0]
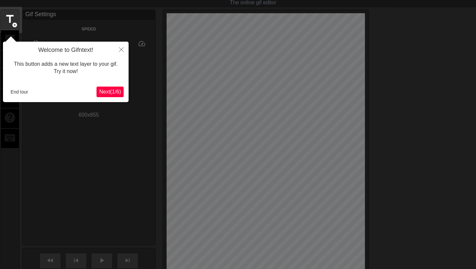
click at [24, 89] on button "End tour" at bounding box center [19, 92] width 23 height 10
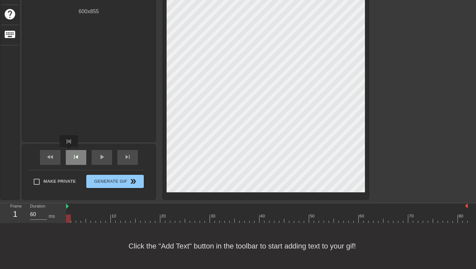
scroll to position [120, 0]
drag, startPoint x: 69, startPoint y: 218, endPoint x: 64, endPoint y: 221, distance: 5.8
click at [64, 221] on div "Frame 1 Duration 60 ms 10 20 30 40 50 60 70 80" at bounding box center [238, 213] width 476 height 20
drag, startPoint x: 66, startPoint y: 207, endPoint x: 124, endPoint y: 214, distance: 57.9
click at [124, 214] on div "10 20 30 40 50 60 70 80" at bounding box center [267, 213] width 402 height 20
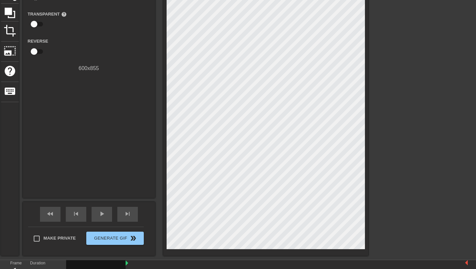
scroll to position [59, 0]
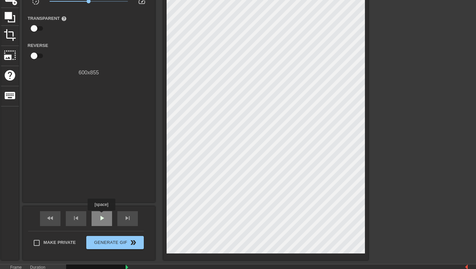
click at [102, 215] on span "play_arrow" at bounding box center [102, 218] width 8 height 8
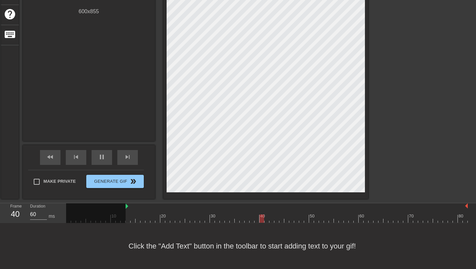
scroll to position [120, 0]
drag, startPoint x: 127, startPoint y: 207, endPoint x: 206, endPoint y: 209, distance: 79.7
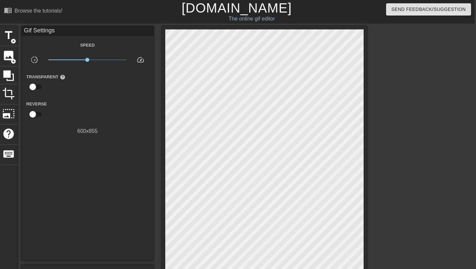
scroll to position [0, 1]
click at [10, 96] on span "crop" at bounding box center [8, 93] width 13 height 13
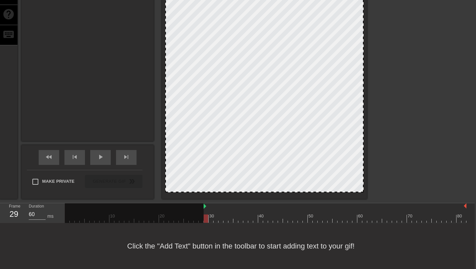
scroll to position [120, 1]
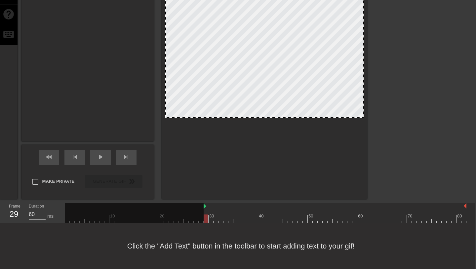
drag, startPoint x: 260, startPoint y: 192, endPoint x: 270, endPoint y: 115, distance: 77.3
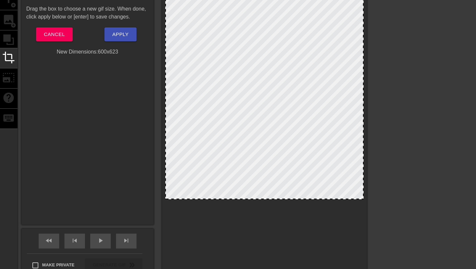
scroll to position [25, 1]
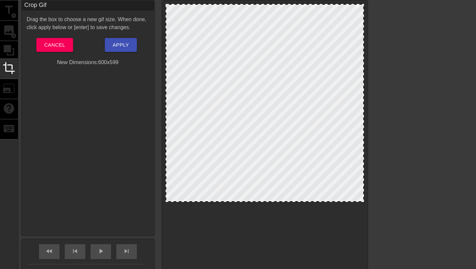
drag, startPoint x: 262, startPoint y: 208, endPoint x: 267, endPoint y: 200, distance: 9.2
click at [125, 50] on button "Apply" at bounding box center [121, 45] width 32 height 14
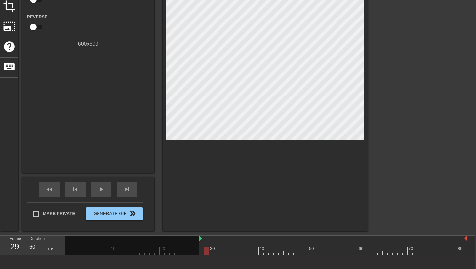
scroll to position [96, 1]
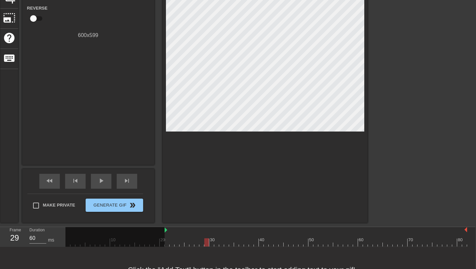
drag, startPoint x: 206, startPoint y: 267, endPoint x: 167, endPoint y: 250, distance: 42.7
click at [167, 250] on div "menu_book Browse the tutorials! [DOMAIN_NAME] The online gif editor Send Feedba…" at bounding box center [237, 98] width 476 height 389
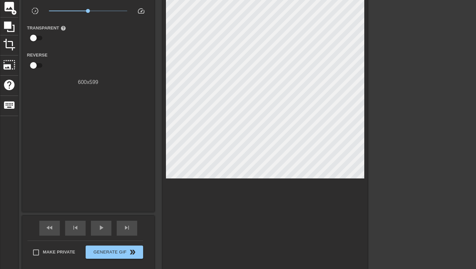
scroll to position [58, 1]
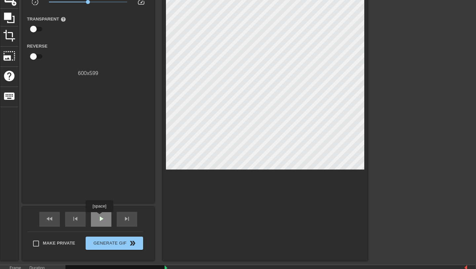
click at [100, 217] on span "play_arrow" at bounding box center [101, 219] width 8 height 8
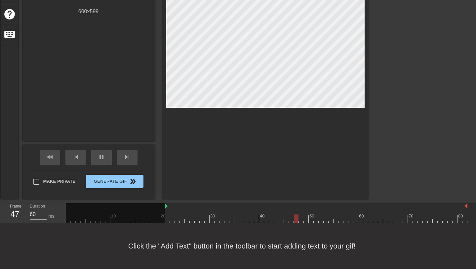
scroll to position [120, 0]
drag, startPoint x: 166, startPoint y: 205, endPoint x: 143, endPoint y: 206, distance: 23.2
click at [143, 206] on div "10 20 30 40 50 60 70 80" at bounding box center [267, 213] width 402 height 20
drag, startPoint x: 141, startPoint y: 204, endPoint x: 154, endPoint y: 205, distance: 13.6
click at [154, 205] on div "10 20 30 40 50 60 70 80" at bounding box center [267, 213] width 402 height 20
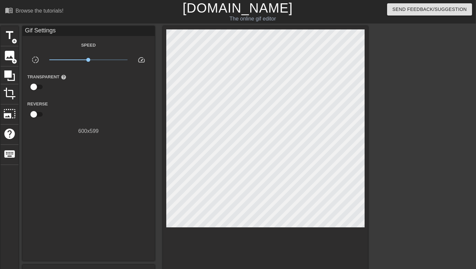
scroll to position [0, 0]
drag, startPoint x: 90, startPoint y: 60, endPoint x: 97, endPoint y: 60, distance: 7.3
click at [97, 60] on span "x1.64" at bounding box center [97, 60] width 4 height 4
drag, startPoint x: 97, startPoint y: 60, endPoint x: 93, endPoint y: 61, distance: 3.8
click at [93, 61] on span "x1.35" at bounding box center [94, 60] width 4 height 4
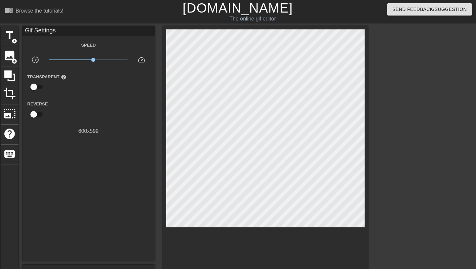
type input "60"
click at [34, 115] on input "checkbox" at bounding box center [34, 114] width 38 height 13
checkbox input "true"
type input "60"
click at [34, 115] on input "checkbox" at bounding box center [40, 114] width 38 height 13
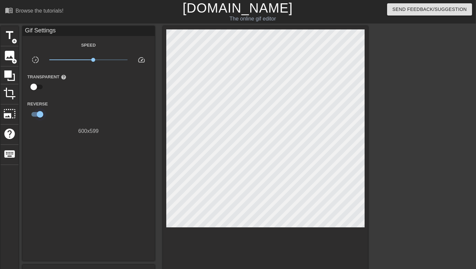
checkbox input "false"
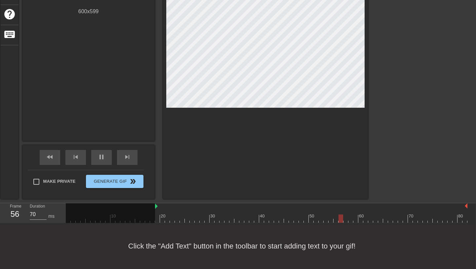
scroll to position [120, 0]
drag, startPoint x: 156, startPoint y: 205, endPoint x: 160, endPoint y: 205, distance: 4.0
click at [160, 205] on div "10 20 30 40 50 60 70 80" at bounding box center [267, 213] width 402 height 20
click at [163, 205] on div "10 20 30 40 50 60 70 80" at bounding box center [267, 213] width 402 height 20
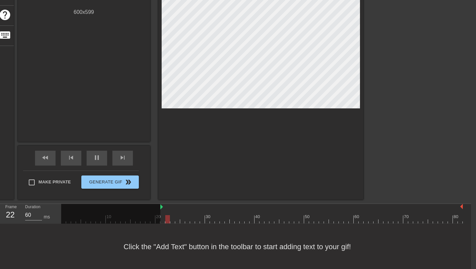
scroll to position [119, 5]
click at [466, 206] on div "10 20 30 40 50 60 70 80" at bounding box center [266, 214] width 410 height 20
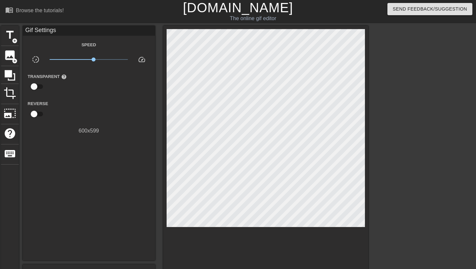
scroll to position [0, 0]
click at [10, 53] on span "image" at bounding box center [10, 55] width 13 height 13
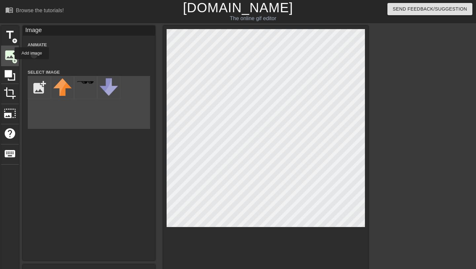
scroll to position [0, 0]
click at [37, 88] on input "file" at bounding box center [39, 87] width 22 height 22
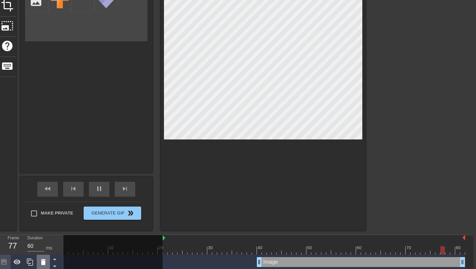
click at [47, 262] on icon at bounding box center [43, 262] width 8 height 8
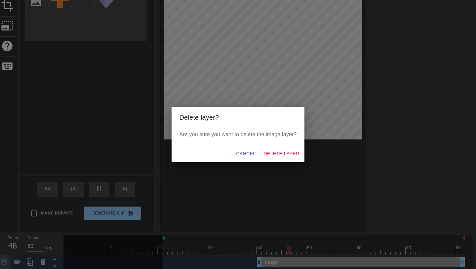
click at [270, 153] on span "Delete Layer" at bounding box center [282, 154] width 36 height 8
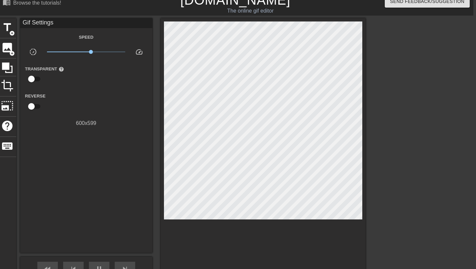
scroll to position [0, 3]
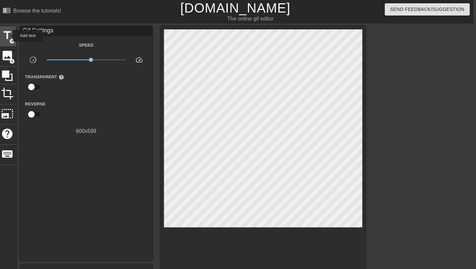
click at [9, 36] on span "title" at bounding box center [7, 35] width 13 height 13
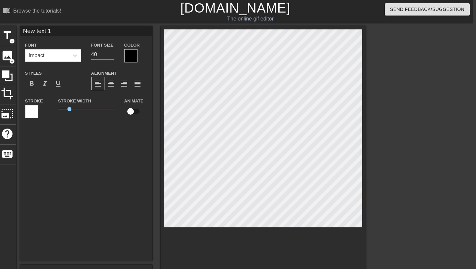
click at [133, 54] on div at bounding box center [130, 55] width 13 height 13
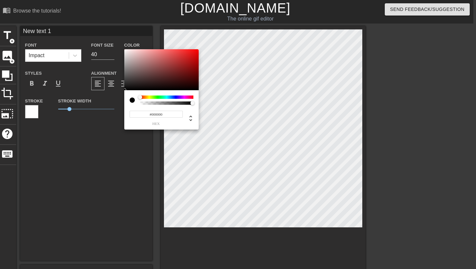
type input "60"
type input "#711F1F"
type input "70"
type input "#E01010"
type input "60"
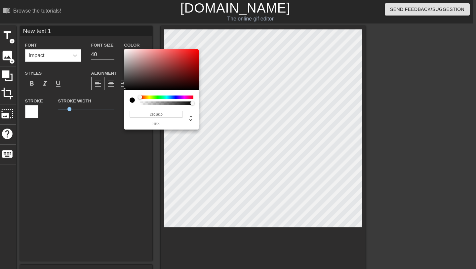
type input "#FF0000"
drag, startPoint x: 188, startPoint y: 61, endPoint x: 207, endPoint y: 27, distance: 38.7
click at [207, 27] on div "#FF0000 hex" at bounding box center [238, 134] width 476 height 269
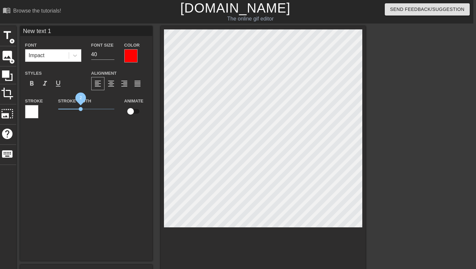
drag, startPoint x: 75, startPoint y: 109, endPoint x: 81, endPoint y: 109, distance: 5.3
click at [81, 109] on span "2" at bounding box center [81, 109] width 4 height 4
click at [32, 86] on span "format_bold" at bounding box center [32, 84] width 8 height 8
click at [33, 115] on div at bounding box center [31, 111] width 13 height 13
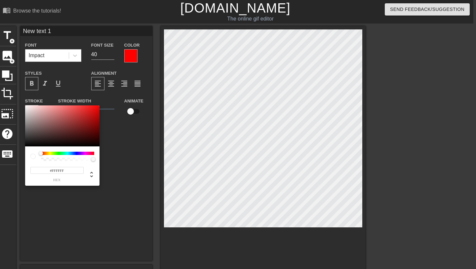
type input "70"
type input "#4C3434"
type input "60"
type input "#000000"
drag, startPoint x: 48, startPoint y: 134, endPoint x: 13, endPoint y: 158, distance: 42.3
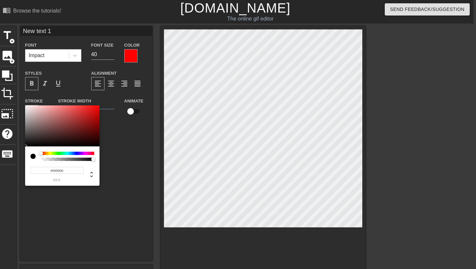
click at [13, 158] on div "#000000 hex" at bounding box center [238, 134] width 476 height 269
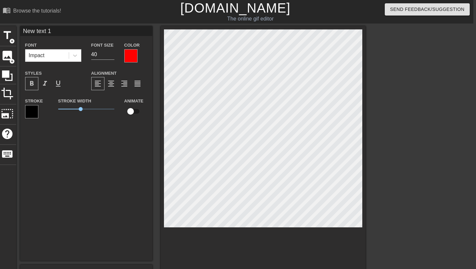
scroll to position [0, 1]
type input "60"
type input "C"
type textarea "C"
type input "60"
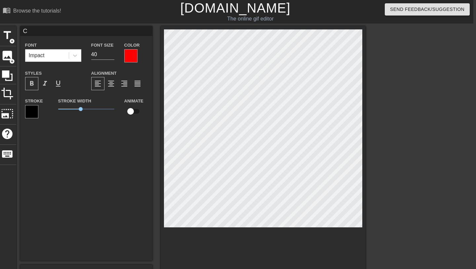
type input "CO"
type textarea "CO"
type input "COU"
type textarea "COU"
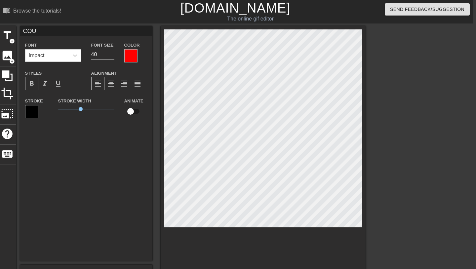
type input "60"
type input "COUC"
type textarea "COUC"
type input "70"
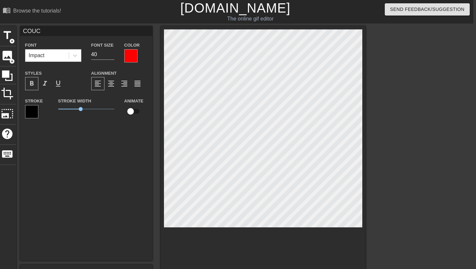
type input "COU"
type textarea "COU"
type input "60"
type input "CO"
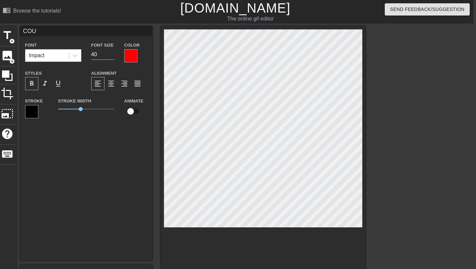
type textarea "CO"
type input "60"
type input "C"
type textarea "C"
type input "60"
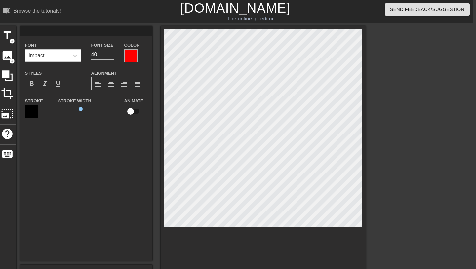
type input "60"
type input "S"
type textarea "S"
type input "60"
type input "SU"
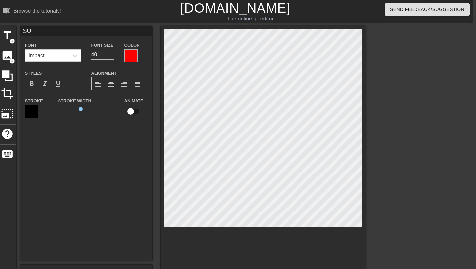
type textarea "SUC"
type input "70"
type input "SUC"
type input "60"
type input "SUCE"
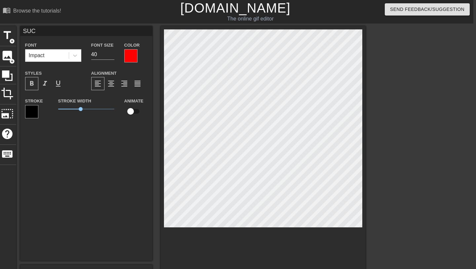
type textarea "SUCE"
type input "60"
type input "SUCE"
type textarea "SUCE"
type input "60"
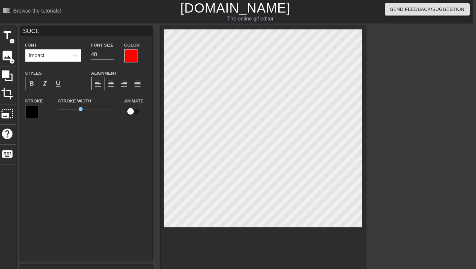
type input "SUCE M"
type textarea "SUCE M"
type input "60"
type input "SUCE MA"
type textarea "SUCE MA"
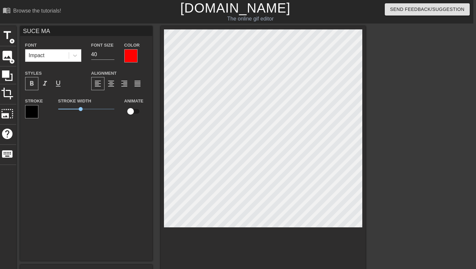
type input "60"
type input "SUCE MA"
type textarea "SUCE MA"
type input "60"
type input "SUCE MA G"
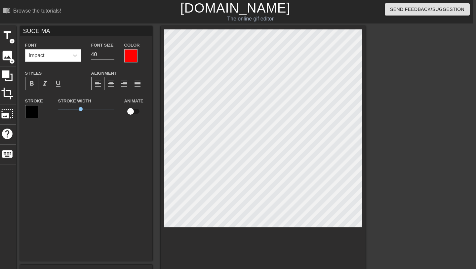
type textarea "SUCE MA G"
type input "70"
type input "SUCE MA GR"
type textarea "SUCE MA GR"
type input "60"
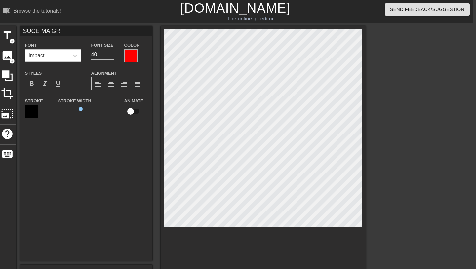
type input "SUCE MA GRO"
type textarea "SUCE MA GRO"
type input "60"
type input "SUCE MA GROS"
type textarea "SUCE MA GROS"
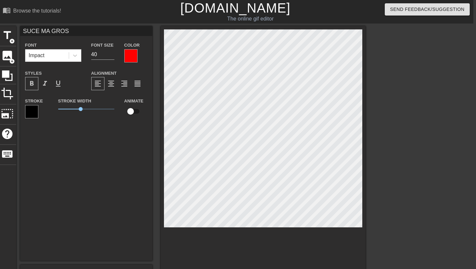
type input "60"
type input "SUCE MA GROSS"
type textarea "SUCE MA GROSS"
type input "60"
type input "SUCE MA GROSSE"
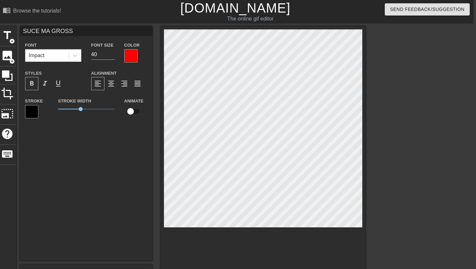
type textarea "SUCE MA GROSSE"
type input "70"
type input "SUCE MA GROSSE"
type textarea "SUCE MA GROSSE"
type input "60"
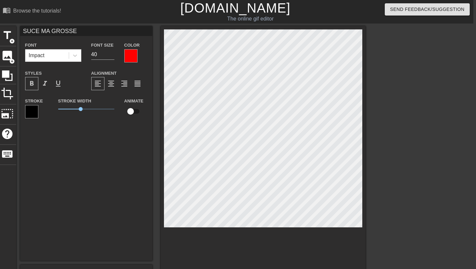
type input "SUCE MA GROSSE B"
type textarea "SUCE MA GROSSE B"
type input "70"
type input "SUCE MA GROSSE BI"
type textarea "SUCE MA GROSSE BI"
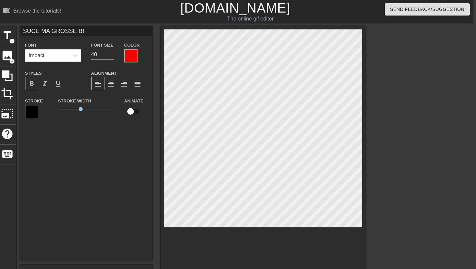
type input "60"
type input "SUCE MA GROSSE BIT"
type textarea "SUCE MA GROSSE BIT"
type input "70"
type input "SUCE MA GROSSE BITE"
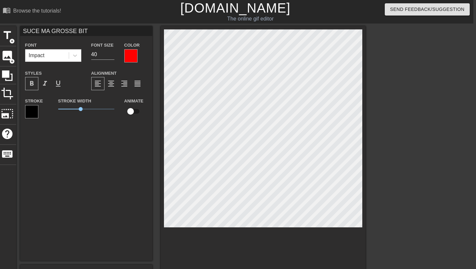
type textarea "SUCE MA GROSSE BITE"
type input "60"
type input "SUCE MA GROSSE BITE"
type textarea "SUCE MA GROSSE BITE"
type input "60"
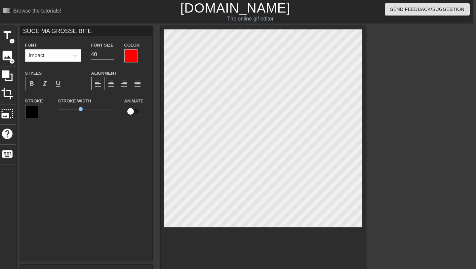
type input "SUCE MA GROSSE BITE M"
type textarea "SUCE MA GROSSE BITE M"
type input "SUCE MA GROSSE BITE MA"
type textarea "SUCE MA GROSSE BITE MA"
type input "60"
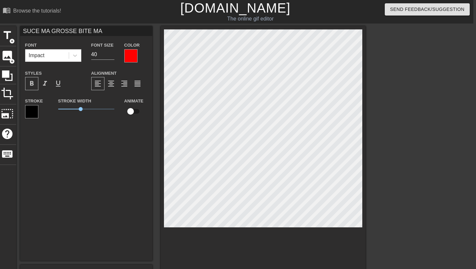
type input "SUCE MA GROSSE BITE MAA"
type textarea "SUCE MA GROSSE BITE MAA"
type input "70"
type input "SUCE MA GROSSE BITE MA"
type textarea "SUCE MA GROSSE BITE MA"
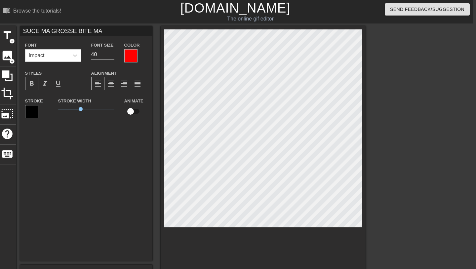
type input "60"
type input "SUCE MA GROSSE BITE M"
type textarea "SUCE MA GROSSE BITE M"
type input "60"
type input "SUCE MA GROSSE BITE"
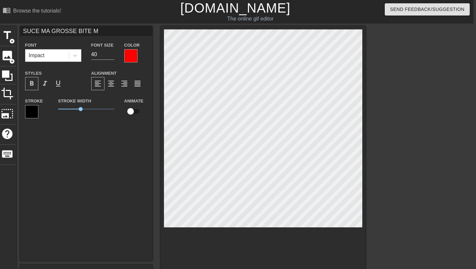
type textarea "SUCE MA GROSSE BITE"
type input "70"
type input "SUCE MA GROSSE BITE S"
type textarea "SUCE MA GROSSE BITE S"
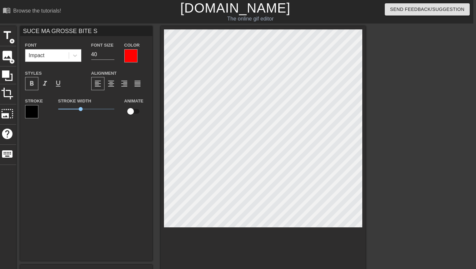
type input "60"
type input "SUCE MA GROSSE BITE SA"
type textarea "SUCE MA GROSSE BITE SA"
type input "60"
type input "SUCE MA GROSSE BITE SAL"
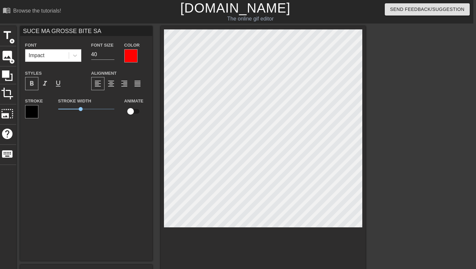
type textarea "SUCE MA GROSSE BITE SAL"
type input "60"
type input "SUCE MA GROSSE BITE SALO"
type textarea "SUCE MA GROSSE BITE SALO"
type input "60"
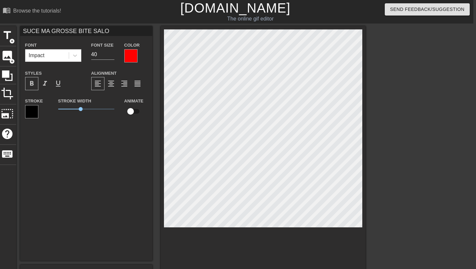
type input "SUCE MA GROSSE BITE SALOP"
type textarea "SUCE MA GROSSE BITE SALOP"
type input "SUCE MA GROSSE BITE SALOPE"
type textarea "SUCE MA GROSSE BITE SALOPE"
type input "60"
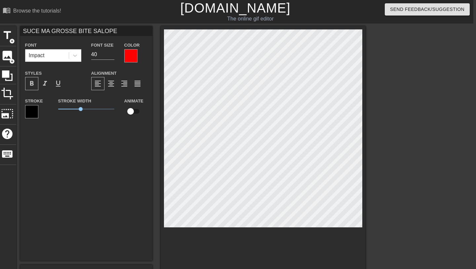
type input "SUCE MA GROSSE BITE SALOPE"
type textarea "SUCE MA GROSSE BITE SALOPE"
type input "70"
type input "SUCE MA GROSSE BITE SALOPE !"
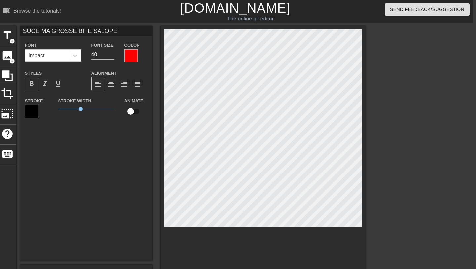
type textarea "SUCE MA GROSSE BITE SALOPE !"
drag, startPoint x: 80, startPoint y: 110, endPoint x: 86, endPoint y: 118, distance: 10.3
click at [86, 118] on div "Stroke Width 2.5" at bounding box center [86, 110] width 66 height 27
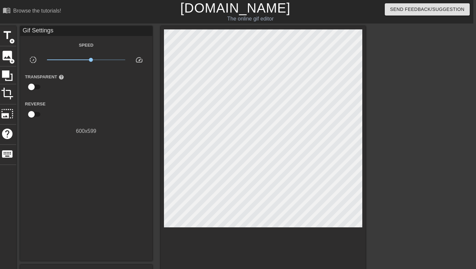
click at [411, 121] on div at bounding box center [423, 125] width 99 height 198
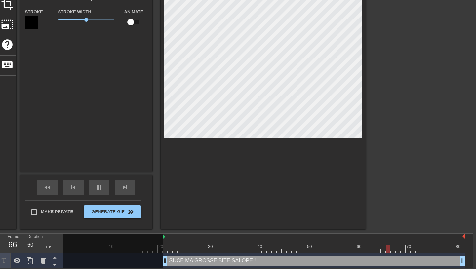
scroll to position [90, 3]
click at [28, 261] on icon at bounding box center [30, 260] width 6 height 7
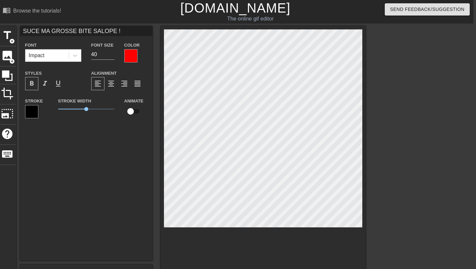
scroll to position [0, 2]
type input "60"
type input "B"
type textarea "B"
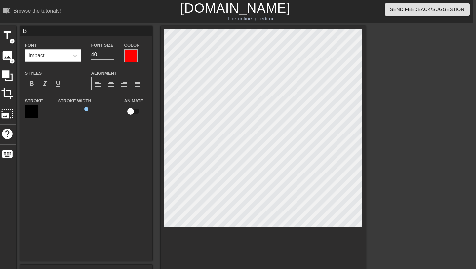
type input "60"
type input "BI"
type textarea "BI"
type input "70"
type input "BIE"
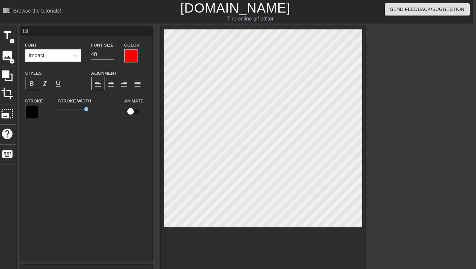
type textarea "BIE"
type input "60"
type input "BIEN"
type textarea "BIEN"
type input "60"
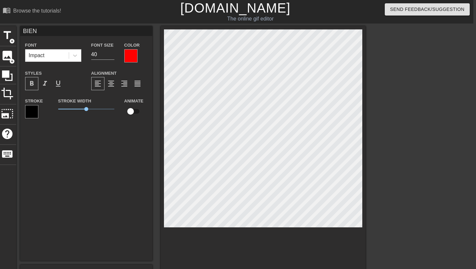
type input "BIEN"
type textarea "BIEN"
type input "60"
type input "BIEN D"
type textarea "BIEN D"
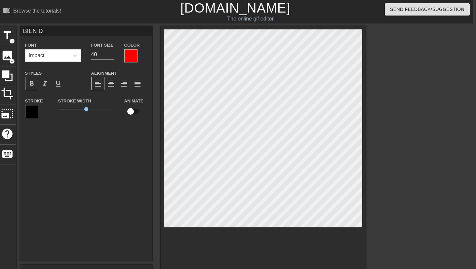
type input "BIEN DA"
type textarea "BIEN DA"
type input "60"
type input "BIEN DAN"
type textarea "BIEN DAN"
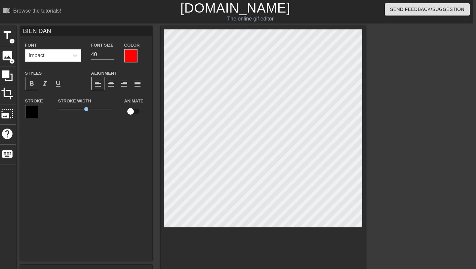
type input "60"
type input "BIEN DAN"
type textarea "BIEN DAN"
type input "60"
type input "BIEN DAN"
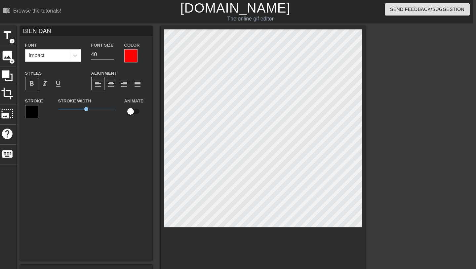
type textarea "BIEN DAN"
type input "60"
type input "BIEN DANS"
type textarea "BIEN DANS"
type input "BIEN DANS"
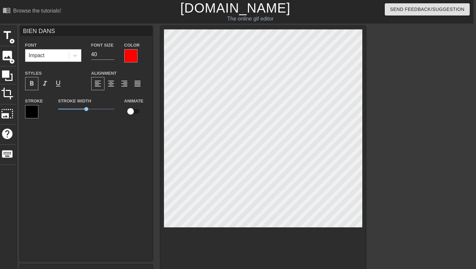
type textarea "BIEN DANS"
type input "70"
type input "BIEN DANS T"
type textarea "BIEN DANS T"
type input "60"
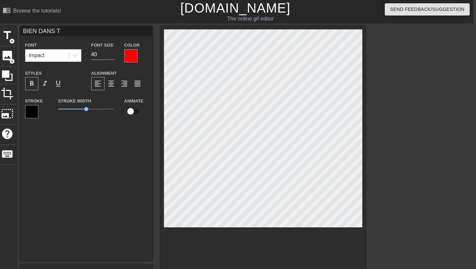
type input "BIEN DANS TA"
type textarea "BIEN DANS TA"
type input "70"
type input "BIEN DANS TA"
type textarea "BIEN DANS TA"
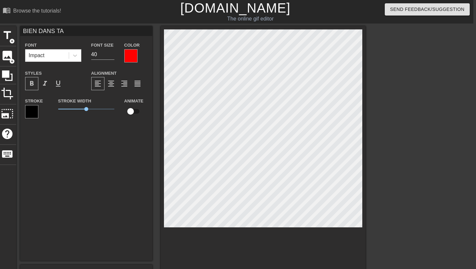
type input "60"
type input "BIEN DANS TA G"
type textarea "BIEN DANS TA G"
type input "60"
type input "BIEN DANS TA GR"
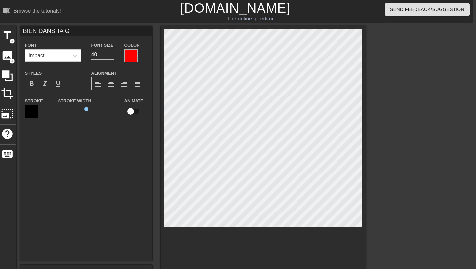
type textarea "BIEN DANS TA GR"
type input "BIEN DANS TA GRO"
type textarea "BIEN DANS TA GRO"
type input "60"
type input "BIEN DANS TA GR"
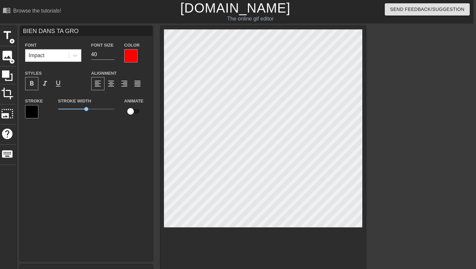
type textarea "BIEN DANS TA GR"
type input "70"
type input "BIEN DANS TA G"
type textarea "BIEN DANS TA G"
type input "60"
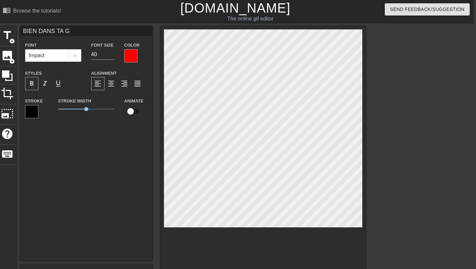
type input "BIEN DANS TA GR"
type textarea "BIEN DANS TA GR"
type input "60"
type input "BIEN DANS TA GRO"
type textarea "BIEN DANS TA GRO"
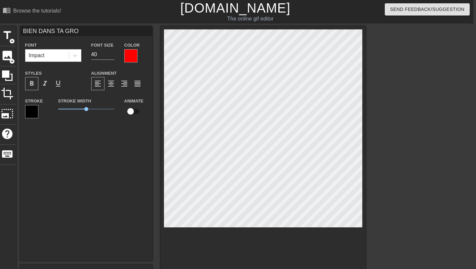
type input "60"
click at [379, 210] on div at bounding box center [423, 125] width 99 height 198
click at [405, 209] on div at bounding box center [423, 125] width 99 height 198
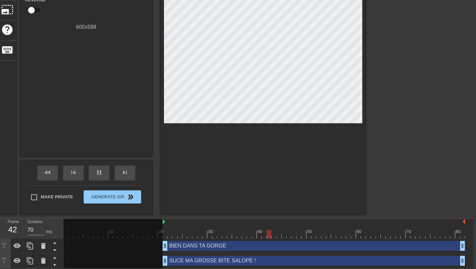
scroll to position [105, 3]
click at [29, 246] on icon at bounding box center [30, 245] width 6 height 7
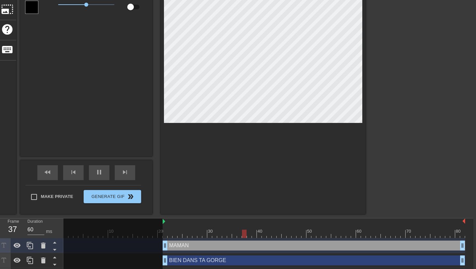
scroll to position [0, 1]
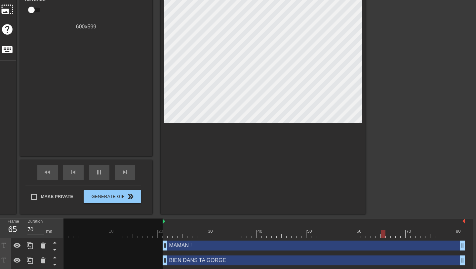
click at [387, 114] on div at bounding box center [423, 21] width 99 height 198
click at [398, 109] on div at bounding box center [423, 21] width 99 height 198
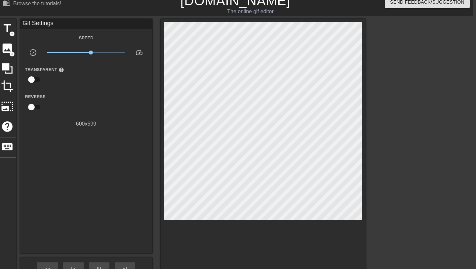
scroll to position [6, 3]
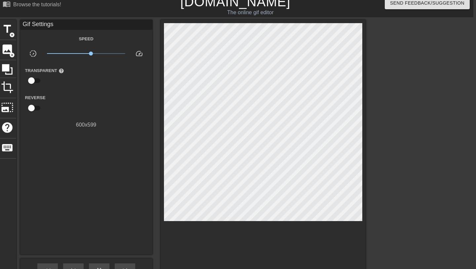
click at [396, 193] on div at bounding box center [423, 119] width 99 height 198
click at [412, 194] on div at bounding box center [423, 119] width 99 height 198
click at [406, 203] on div at bounding box center [423, 119] width 99 height 198
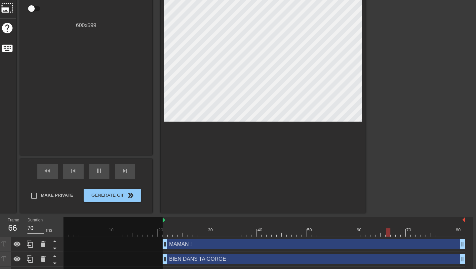
scroll to position [107, 3]
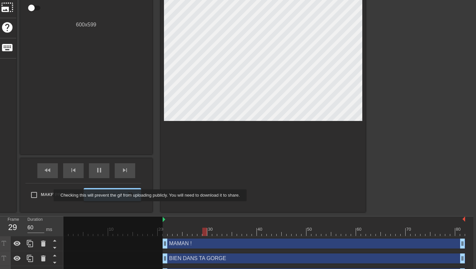
click at [49, 196] on span "Make Private" at bounding box center [57, 195] width 32 height 7
click at [41, 196] on input "Make Private" at bounding box center [34, 195] width 14 height 14
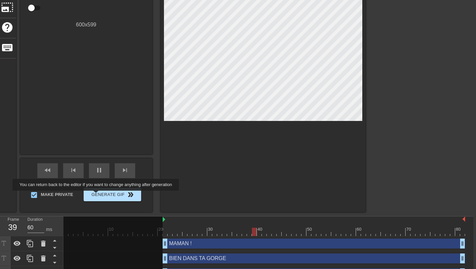
click at [100, 196] on span "Generate Gif double_arrow" at bounding box center [112, 195] width 52 height 8
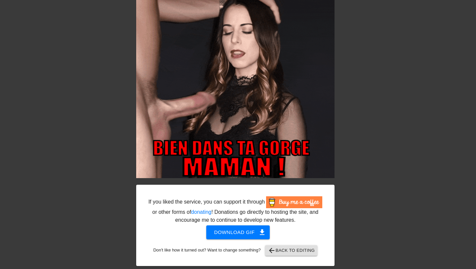
scroll to position [54, 3]
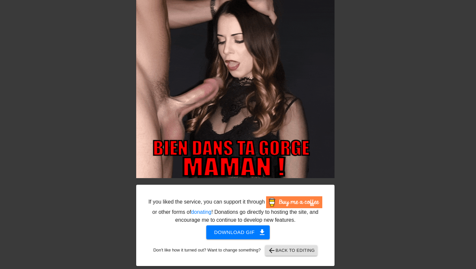
click at [222, 232] on span "Download gif get_app" at bounding box center [238, 232] width 48 height 9
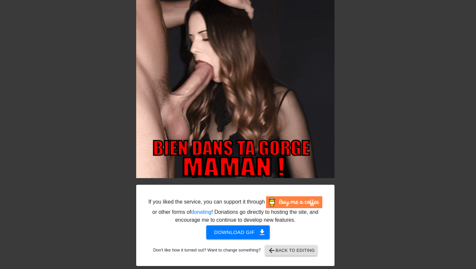
click at [302, 251] on span "arrow_back Back to Editing" at bounding box center [291, 251] width 47 height 8
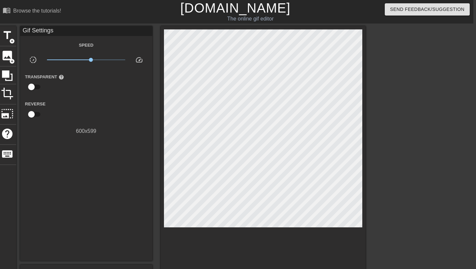
scroll to position [0, 3]
click at [204, 8] on link "[DOMAIN_NAME]" at bounding box center [235, 8] width 110 height 15
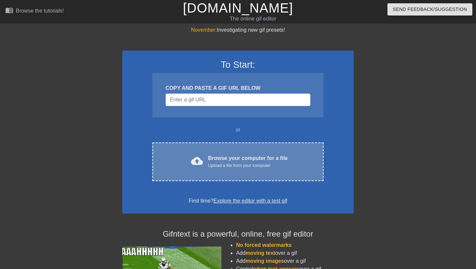
click at [192, 163] on span "cloud_upload" at bounding box center [197, 161] width 12 height 12
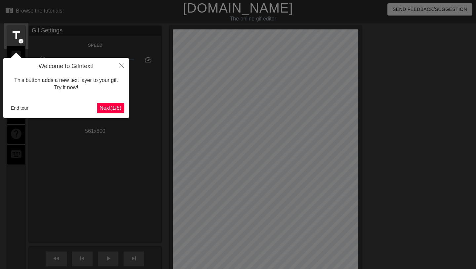
scroll to position [16, 0]
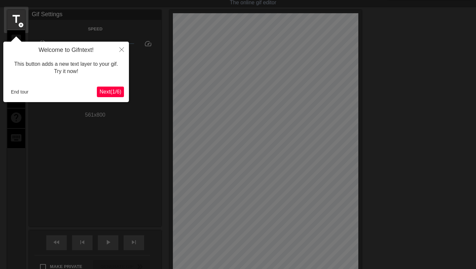
click at [30, 91] on button "End tour" at bounding box center [19, 92] width 23 height 10
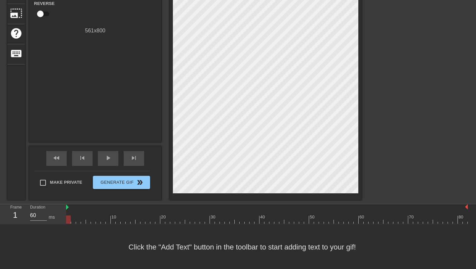
scroll to position [102, 0]
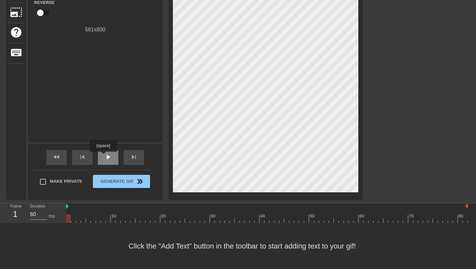
click at [104, 157] on span "play_arrow" at bounding box center [108, 157] width 8 height 8
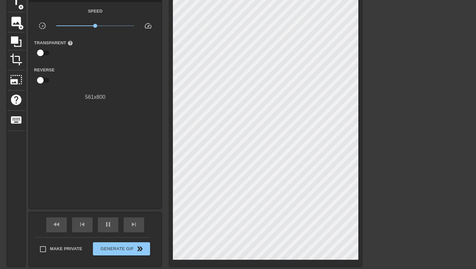
scroll to position [34, 0]
type input "70"
click at [40, 83] on input "checkbox" at bounding box center [41, 80] width 38 height 13
checkbox input "true"
type input "60"
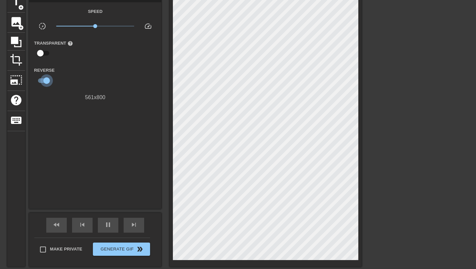
click at [44, 77] on input "checkbox" at bounding box center [47, 80] width 38 height 13
checkbox input "false"
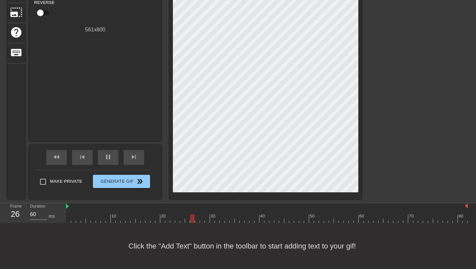
scroll to position [102, 0]
drag, startPoint x: 67, startPoint y: 206, endPoint x: 98, endPoint y: 205, distance: 30.5
click at [83, 159] on span "skip_previous" at bounding box center [82, 157] width 8 height 8
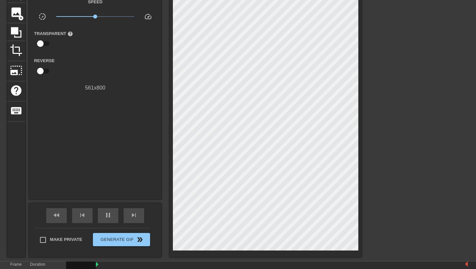
scroll to position [42, 0]
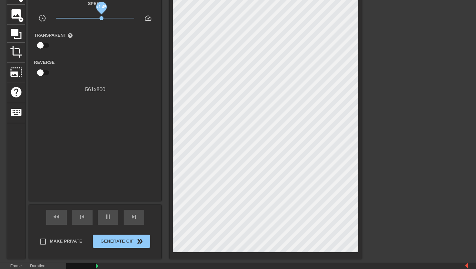
drag, startPoint x: 96, startPoint y: 16, endPoint x: 102, endPoint y: 18, distance: 6.2
click at [102, 18] on span "x1.45" at bounding box center [102, 18] width 4 height 4
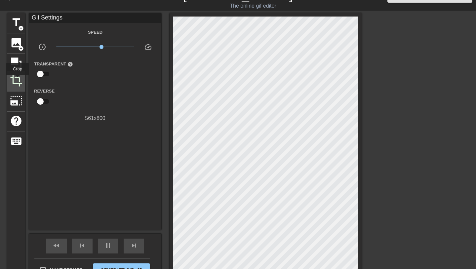
click at [18, 80] on span "crop" at bounding box center [16, 80] width 13 height 13
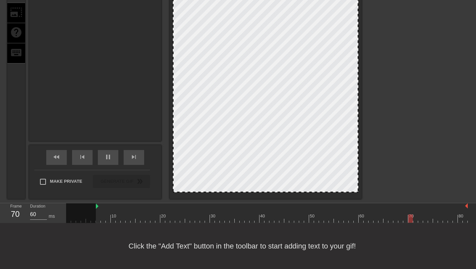
scroll to position [102, 0]
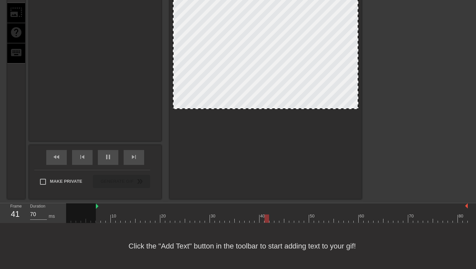
drag, startPoint x: 260, startPoint y: 192, endPoint x: 264, endPoint y: 108, distance: 83.5
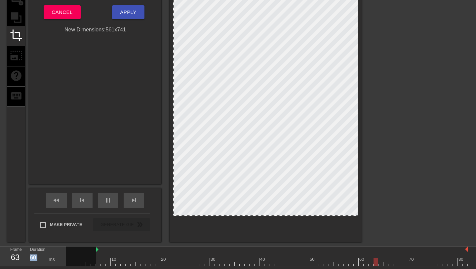
scroll to position [82, 0]
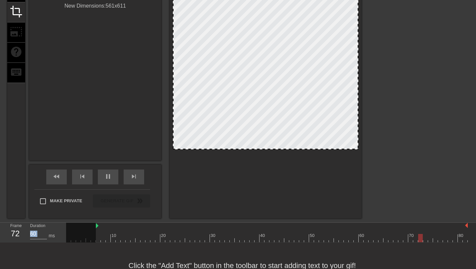
drag, startPoint x: 265, startPoint y: 205, endPoint x: 270, endPoint y: 226, distance: 21.4
click at [270, 226] on div "menu_book Browse the tutorials! Gifntext.com The online gif editor Send Feedbac…" at bounding box center [238, 103] width 476 height 371
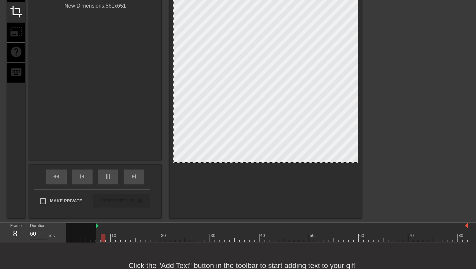
drag, startPoint x: 262, startPoint y: 148, endPoint x: 272, endPoint y: 161, distance: 16.5
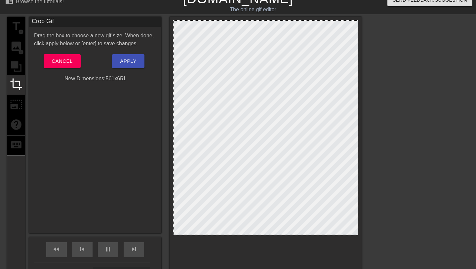
scroll to position [0, 0]
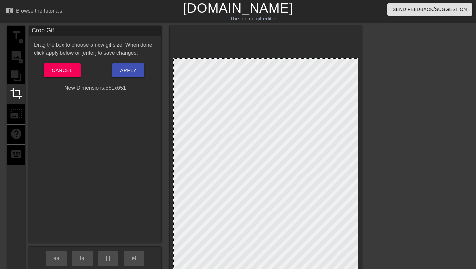
drag, startPoint x: 277, startPoint y: 124, endPoint x: 276, endPoint y: 152, distance: 27.8
click at [276, 152] on div at bounding box center [266, 165] width 186 height 215
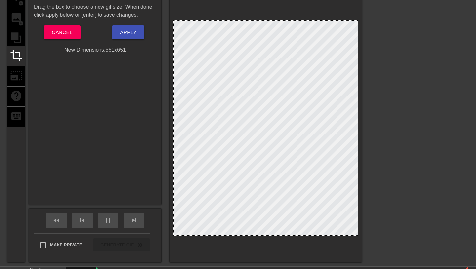
scroll to position [38, 0]
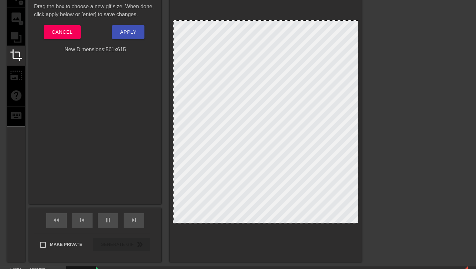
drag, startPoint x: 257, startPoint y: 236, endPoint x: 261, endPoint y: 224, distance: 12.6
click at [261, 224] on div at bounding box center [266, 222] width 184 height 3
click at [129, 34] on span "Apply" at bounding box center [128, 32] width 16 height 9
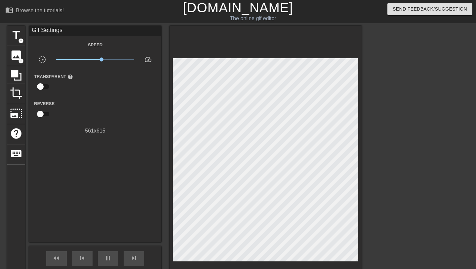
scroll to position [0, 0]
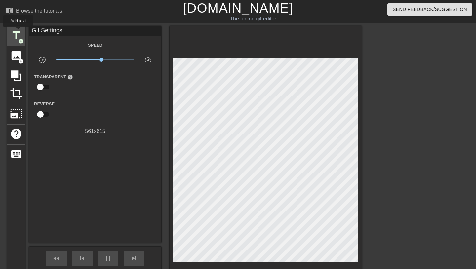
click at [19, 32] on span "title" at bounding box center [16, 35] width 13 height 13
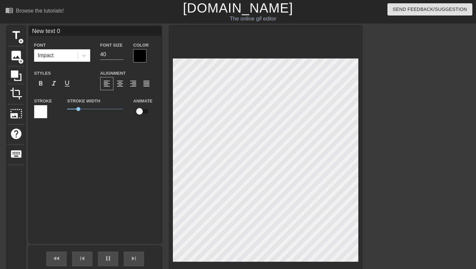
click at [137, 54] on div at bounding box center [139, 55] width 13 height 13
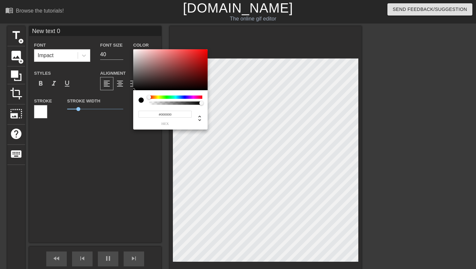
type input "70"
type input "#640E0E"
type input "60"
type input "#FF0000"
drag, startPoint x: 203, startPoint y: 48, endPoint x: 214, endPoint y: 29, distance: 22.1
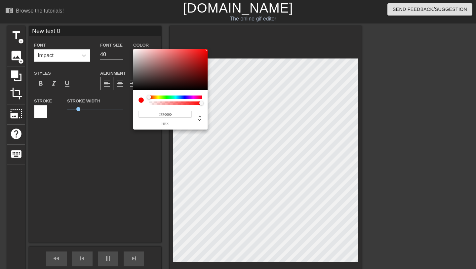
click at [214, 29] on div "#FF0000 hex" at bounding box center [238, 134] width 476 height 269
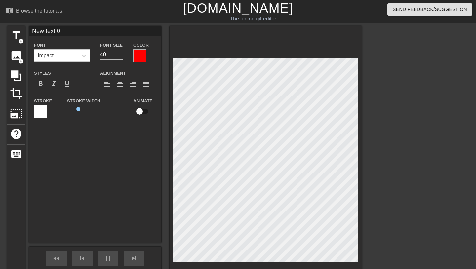
click at [42, 112] on div at bounding box center [40, 111] width 13 height 13
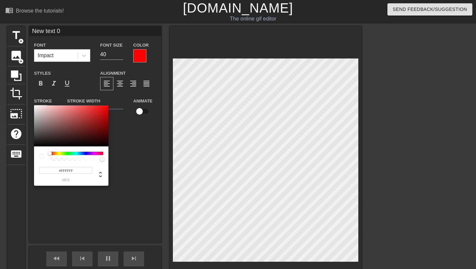
type input "60"
type input "#3D2626"
type input "70"
type input "#000000"
drag, startPoint x: 62, startPoint y: 137, endPoint x: 17, endPoint y: 162, distance: 51.8
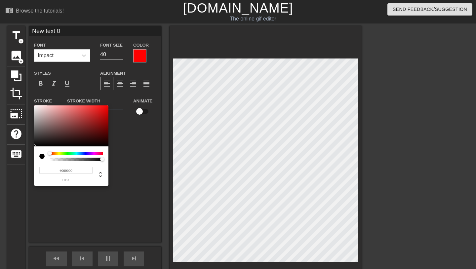
click at [17, 162] on div "#000000 hex" at bounding box center [238, 134] width 476 height 269
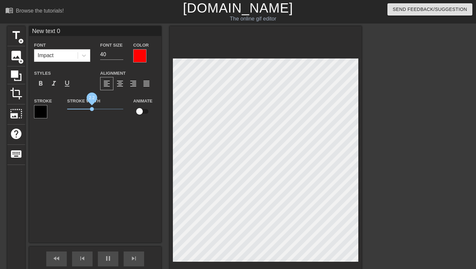
drag, startPoint x: 78, startPoint y: 109, endPoint x: 92, endPoint y: 109, distance: 13.6
click at [92, 109] on span "2.2" at bounding box center [92, 109] width 4 height 4
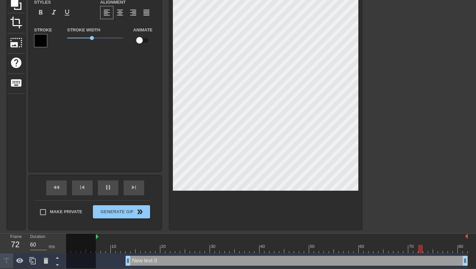
scroll to position [71, 0]
drag, startPoint x: 127, startPoint y: 260, endPoint x: 98, endPoint y: 260, distance: 29.1
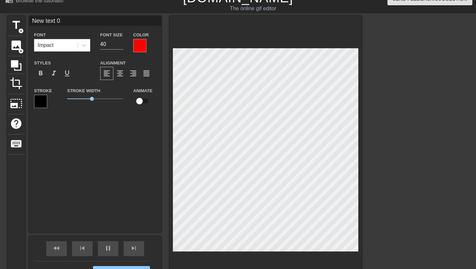
scroll to position [10, 0]
click at [40, 75] on span "format_bold" at bounding box center [40, 73] width 8 height 8
type input "70"
type input "J"
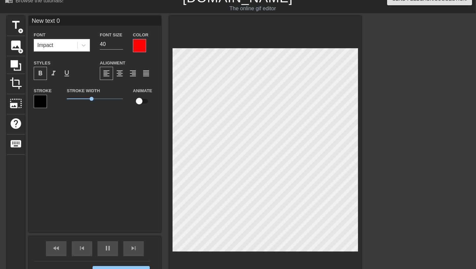
type textarea "J"
type input "60"
type input "J'"
type textarea "J'"
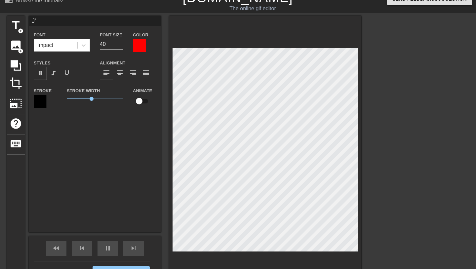
type input "60"
type input "J"
type textarea "J"
type input "70"
type input "JE"
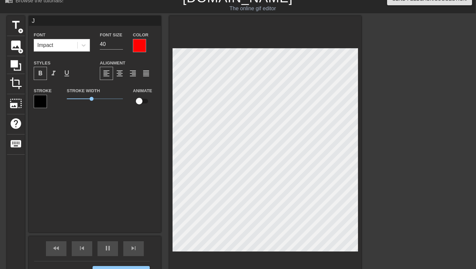
type textarea "JE"
type input "60"
type input "JE"
type textarea "JE"
type input "70"
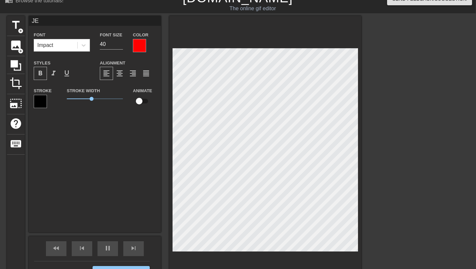
type input "JE V"
type textarea "JE V"
type input "60"
type input "JE VI"
type textarea "JE VI"
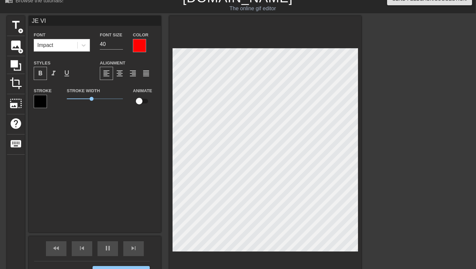
type input "60"
type textarea "JE VID"
type input "JE VID"
type input "70"
type input "JE VIDE"
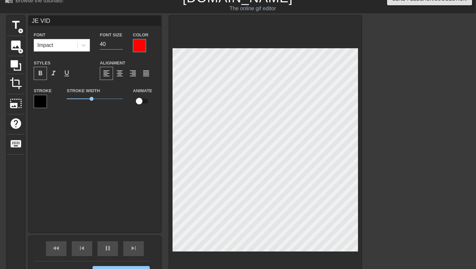
type textarea "JE VIDE"
type input "60"
type input "JE VIDE"
type textarea "JE VIDE"
type input "60"
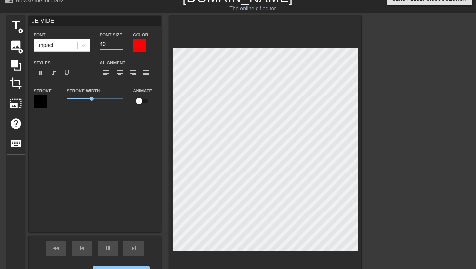
type input "JE VIDE M"
type textarea "JE VIDE M"
type input "70"
type input "JE VIDE ME"
type textarea "JE VIDE ME"
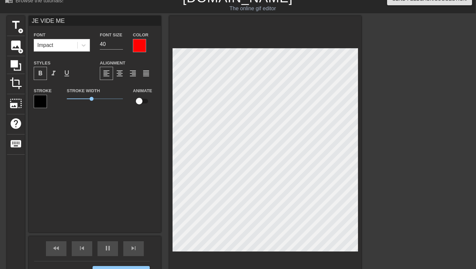
type input "60"
type input "JE VIDE MES"
type textarea "JE VIDE MES"
type input "70"
type input "JE VIDE MES"
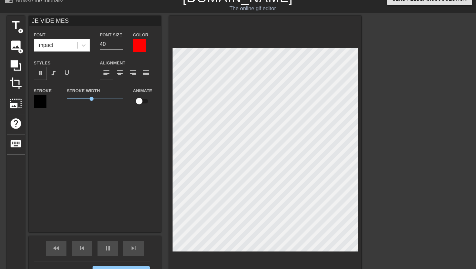
type textarea "JE VIDE MES"
type input "70"
type input "JE VIDE MES C"
type textarea "JE VIDE MES C"
type input "60"
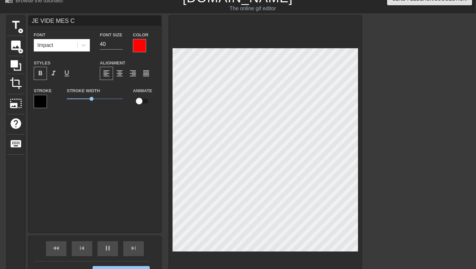
type input "JE VIDE MES CO"
type textarea "JE VIDE MES CO"
type input "60"
type input "JE VIDE MES COU"
type textarea "JE VIDE MES COU"
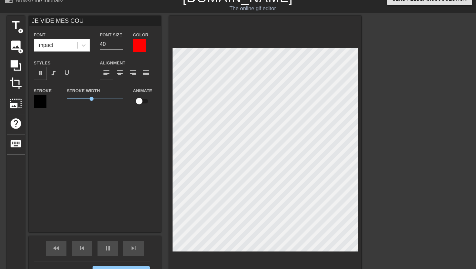
type input "60"
type input "JE VIDE MES COUI"
type textarea "JE VIDE MES COUI"
type input "60"
type input "JE VIDE MES COUIL"
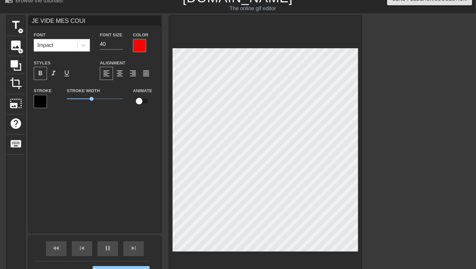
type textarea "JE VIDE MES COUIL"
type input "60"
type input "JE VIDE MES COUILL"
type textarea "JE VIDE MES COUILL"
type input "JE VIDE MES COUILLE"
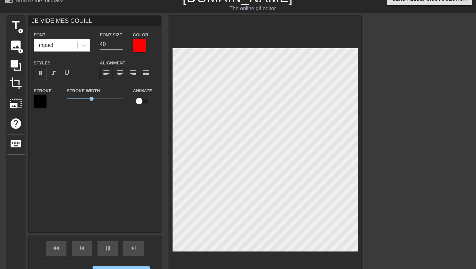
type textarea "JE VIDE MES COUILLE"
type input "60"
type input "JE VIDE MES COUILLES"
type textarea "JE VIDE MES COUILLES"
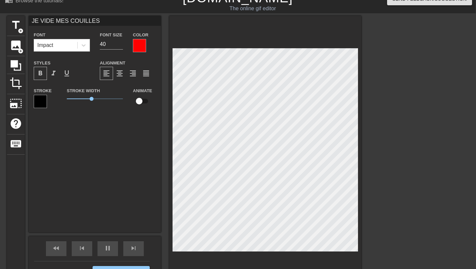
type input "60"
type input "JE VIDE MES COUILLES"
type textarea "JE VIDE MES COUILLES"
type input "60"
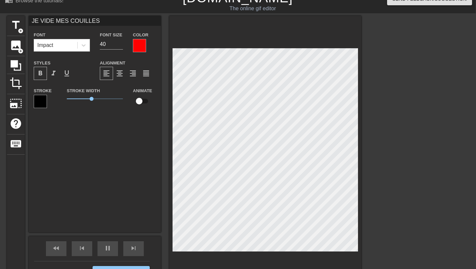
type input "JE VIDE MES COUILLESD"
type textarea "JE VIDE MES COUILLES D"
type input "70"
type input "JE VIDE MES COUILLESDA"
type textarea "JE VIDE MES COUILLES DA"
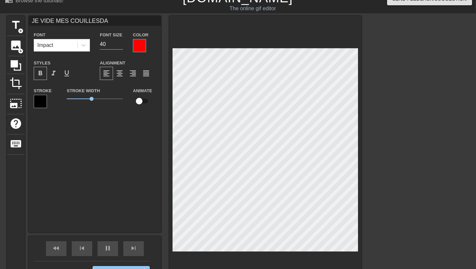
type input "60"
type input "JE VIDE MES COUILLESDAN"
type textarea "JE VIDE MES COUILLES DAN"
type input "60"
type input "JE VIDE MES COUILLESDANS"
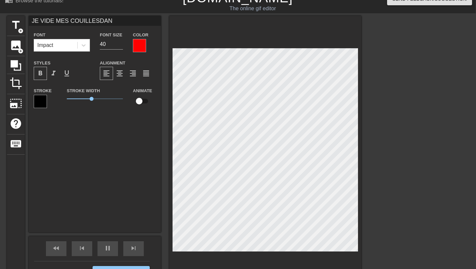
type textarea "JE VIDE MES COUILLES DANS"
type input "60"
type input "JE VIDE MES COUILLESDANS"
type textarea "JE VIDE MES COUILLES DANS"
type input "60"
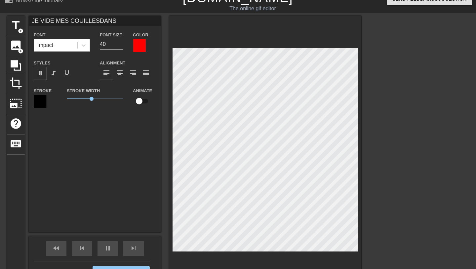
type input "JE VIDE MES COUILLESDANS T"
type textarea "JE VIDE MES COUILLES DANS T"
type input "60"
type input "JE VIDE MES COUILLESDANS TA"
type textarea "JE VIDE MES COUILLES DANS TA"
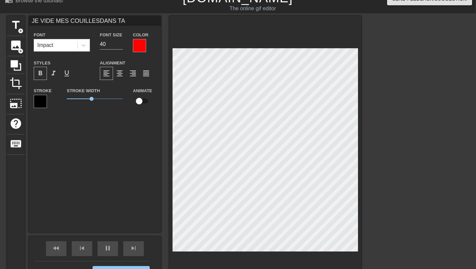
type input "JE VIDE MES COUILLESDANS TA"
type textarea "JE VIDE MES COUILLES DANS TA"
type input "60"
type input "JE VIDE MES COUILLESDANS TA G"
type textarea "JE VIDE MES COUILLES DANS TA G"
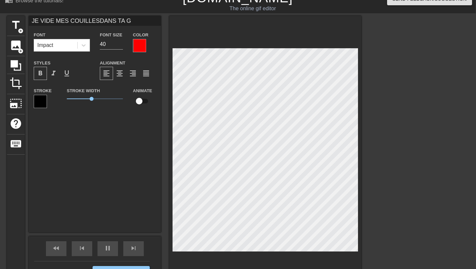
type input "60"
type input "JE VIDE MES COUILLESDANS TA GO"
type textarea "JE VIDE MES COUILLES DANS TA GO"
type input "70"
type input "JE VIDE MES COUILLESDANS TA GOR"
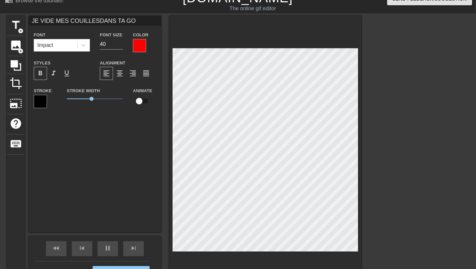
type textarea "JE VIDE MES COUILLES DANS TA GOR"
type input "70"
type input "JE VIDE MES COUILLESDANS TA GORG"
type textarea "JE VIDE MES COUILLES DANS TA GORG"
type input "60"
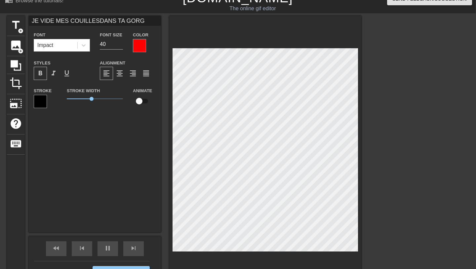
type textarea "JE VIDE MES COUILLES DANS TA GORGE"
type input "JE VIDE MES COUILLESDANS TA GORGE"
type input "60"
type input "JE VIDE MES COUILLESDANS TA GORGE"
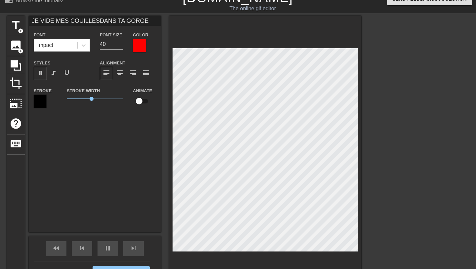
type textarea "JE VIDE MES COUILLES DANS TA GORGE"
type input "60"
type input "JE VIDE MES COUILLESDANS TA GORGE M"
type textarea "JE VIDE MES COUILLES DANS TA GORGE M"
type input "JE VIDE MES COUILLESDANS TA GORGE MA"
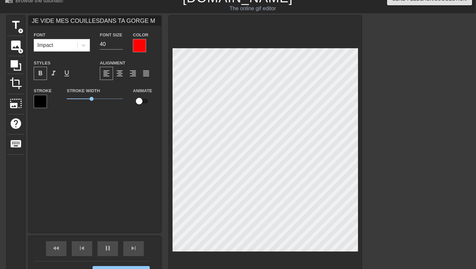
type textarea "JE VIDE MES COUILLES DANS TA GORGE MA"
type input "60"
type input "JE VIDE MES COUILLESDANS TA GORGE MAM"
type textarea "JE VIDE MES COUILLES DANS TA GORGE MAM"
type input "JE VIDE MES COUILLESDANS TA GORGE MAMA"
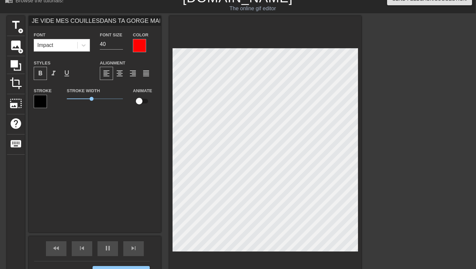
type textarea "JE VIDE MES COUILLES DANS TA GORGE MAMA"
type input "60"
type input "JE VIDE MES COUILLESDANS TA GORGE MAMAN"
type textarea "JE VIDE MES COUILLES DANS TA GORGE MAMAN"
type input "60"
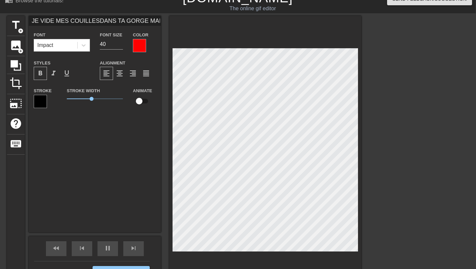
type input "JE VIDE MES COUILLESDANS TA GORGE MAMA"
type textarea "JE VIDE MES COUILLES DANS TA GORGE MAMA"
type input "60"
type input "JE VIDE MES COUILLESDANS TA GORGE MAM"
type textarea "JE VIDE MES COUILLES DANS TA GORGE MAM"
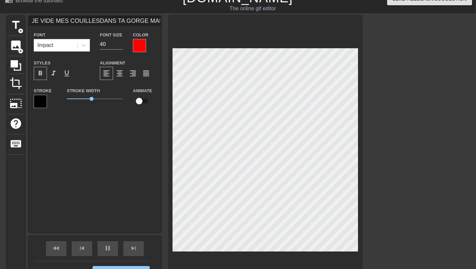
type input "60"
type input "JE VIDE MES COUILLESDANS TA GORGE MA"
type textarea "JE VIDE MES COUILLES DANS TA GORGE MA"
type input "70"
type input "JE VIDE MES COUILLESDANS TA GORGE M"
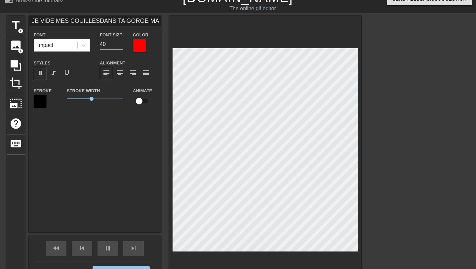
type textarea "JE VIDE MES COUILLES DANS TA GORGE M"
type input "60"
type input "JE VIDE MES COUILLESDANS TA GORGE"
type textarea "JE VIDE MES COUILLES DANS TA GORGE"
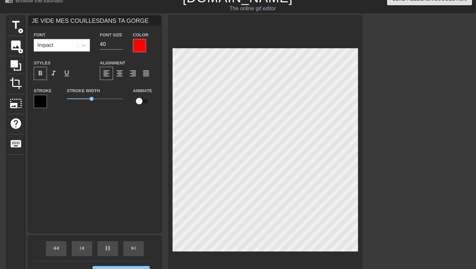
type input "60"
type input "JE VIDE MES COUILLESDANS TA GORGE"
type textarea "JE VIDE MES COUILLES DANS TA GORGE"
type input "60"
type input "JE VIDE MES COUILLESDANS TA GORGE"
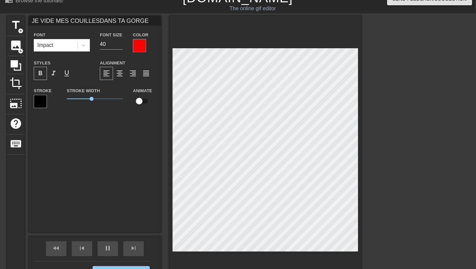
type textarea "JE VIDE MES COUILLES DANS TA GORGE"
type input "70"
type input "JE VIDE MES COUILLESDANS TA GORGEM"
type textarea "JE VIDE MES COUILLES DANS TA GORGE M"
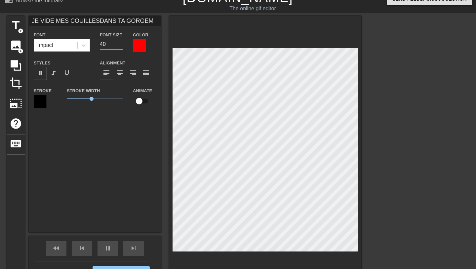
type input "60"
type input "JE VIDE MES COUILLESDANS TA GORGEMA"
type textarea "JE VIDE MES COUILLES DANS TA GORGE MA"
type input "70"
type input "JE VIDE MES COUILLESDANS TA GORGEMAM"
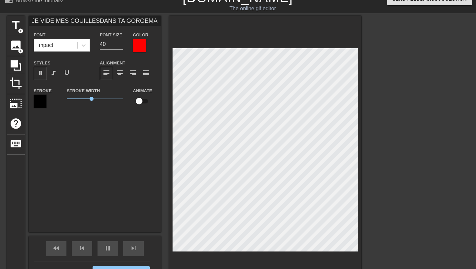
type textarea "JE VIDE MES COUILLES DANS TA GORGE MAM"
type input "60"
type input "JE VIDE MES COUILLESDANS TA GORGEMAMA"
type textarea "JE VIDE MES COUILLES DANS TA GORGE MAMA"
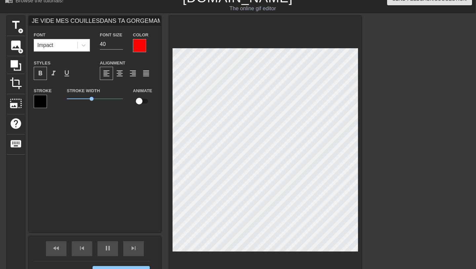
type input "60"
type input "JE VIDE MES COUILLESDANS TA GORGEMAMAN"
type textarea "JE VIDE MES COUILLES DANS TA GORGE MAMAN"
type input "60"
type input "JE VIDE MES COUILLESDANS TA GORGEMAMAN"
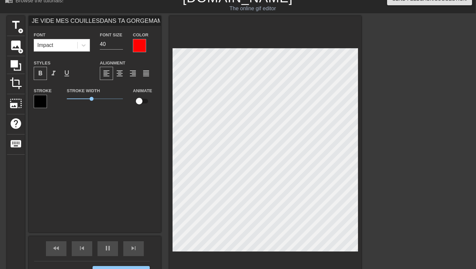
type textarea "JE VIDE MES COUILLES DANS TA GORGE MAMAN"
type input "60"
type input "JE VIDE MES COUILLESDANS TA GORGEMAMAN !"
type textarea "JE VIDE MES COUILLES DANS TA GORGE MAMAN !"
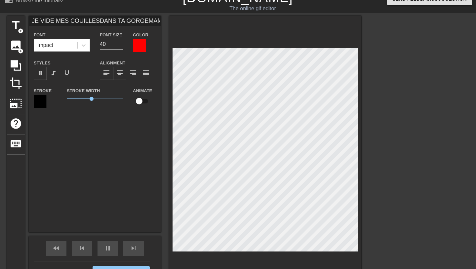
type input "60"
type textarea "JE VIDE MES COUILLES DANS TA GORGE MAMAN !"
click at [119, 73] on span "format_align_center" at bounding box center [120, 73] width 8 height 8
click at [412, 206] on div at bounding box center [419, 115] width 99 height 198
click at [146, 73] on span "format_align_justify" at bounding box center [146, 73] width 8 height 8
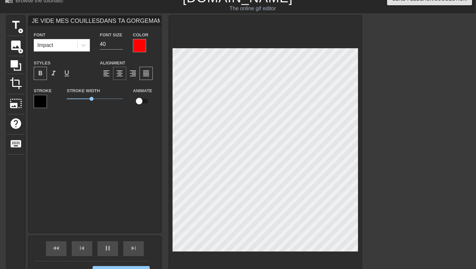
click at [123, 75] on span "format_align_center" at bounding box center [120, 73] width 8 height 8
click at [382, 177] on div at bounding box center [419, 115] width 99 height 198
type input "60"
type input "JE VIDE MES COUILLESDANS TA GORGEMAMAN !"
type textarea "JE VIDE MES COUILLES DANS TA GORGEMAMAN !"
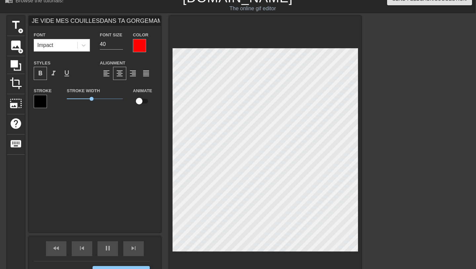
scroll to position [1, 3]
type input "70"
type input "JE VIDE MES COUILLESDANS TA GORGE MAMAN !"
type textarea "JE VIDE MES COUILLES DANS TA GORGE MAMAN !"
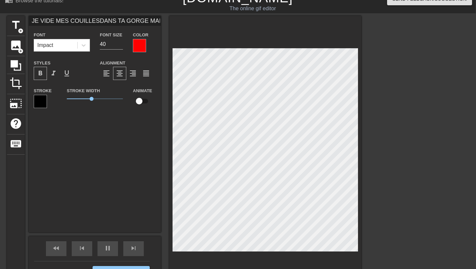
type input "70"
type input "SMES COUILLESDANS TA GORGE MAMAN !"
type textarea "SMES COUILLES DANS TA GORGE MAMAN !"
type input "60"
type input "SUMES COUILLESDANS TA GORGE MAMAN !"
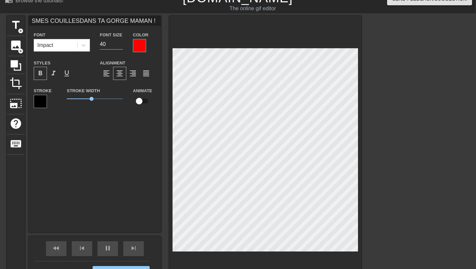
type textarea "SUMES COUILLES DANS TA GORGE MAMAN !"
type input "70"
type input "SUCMES COUILLESDANS TA GORGE MAMAN !"
type textarea "SUCMES COUILLES DANS TA GORGE MAMAN !"
type input "60"
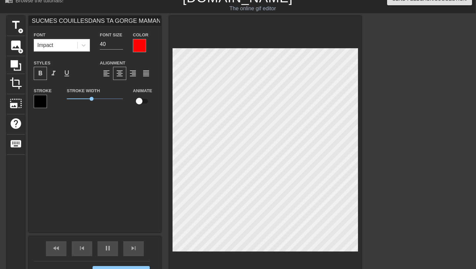
scroll to position [0, 1]
type input "SUCEMES COUILLESDANS TA GORGE MAMAN !"
type textarea "SUCEMES COUILLES DANS TA GORGE MAMAN !"
type input "70"
type input "SUCE MES COUILLESDANS TA GORGE MAMAN !"
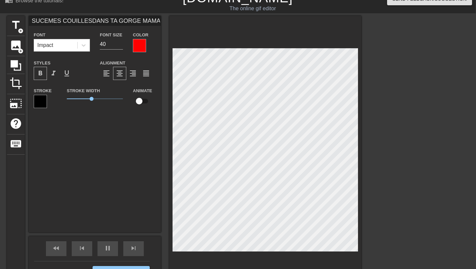
type textarea "SUCE MES COUILLES DANS TA GORGE MAMAN !"
type input "60"
click at [363, 205] on div "title add_circle image add_circle crop photo_size_select_large help keyboard SU…" at bounding box center [238, 153] width 476 height 275
click at [376, 192] on div at bounding box center [419, 115] width 99 height 198
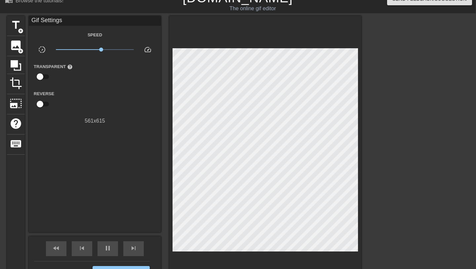
click at [381, 177] on div at bounding box center [419, 115] width 99 height 198
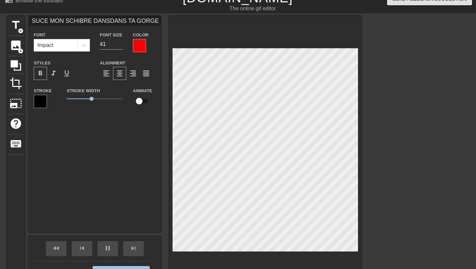
click at [120, 43] on input "41" at bounding box center [111, 44] width 23 height 11
click at [120, 46] on input "40" at bounding box center [111, 44] width 23 height 11
click at [404, 159] on div at bounding box center [419, 115] width 99 height 198
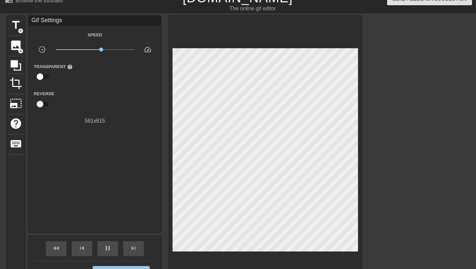
click at [396, 198] on div at bounding box center [419, 115] width 99 height 198
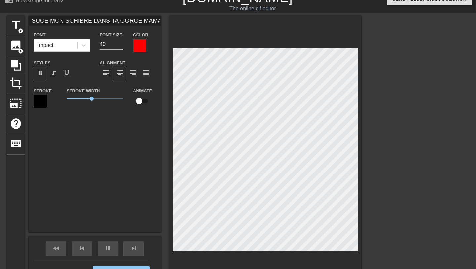
scroll to position [0, 3]
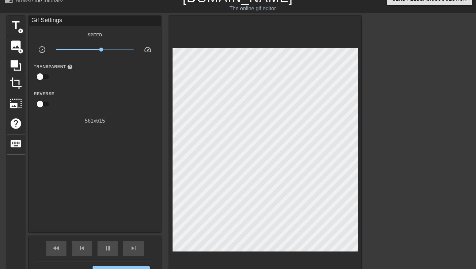
click at [389, 215] on div "title add_circle image add_circle crop photo_size_select_large help keyboard Gi…" at bounding box center [238, 153] width 476 height 275
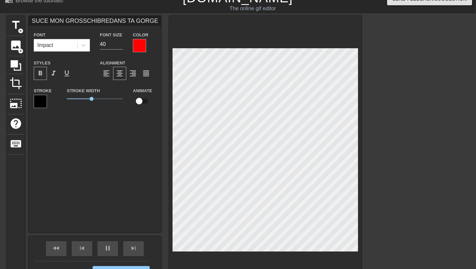
scroll to position [0, 3]
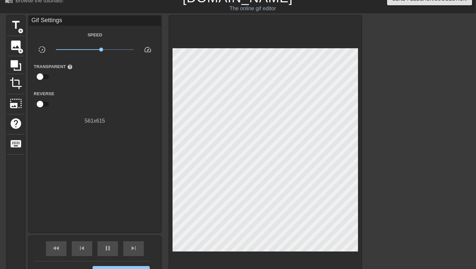
click at [393, 203] on div at bounding box center [419, 115] width 99 height 198
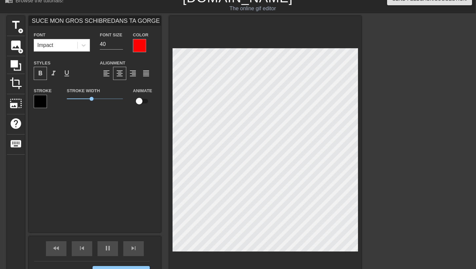
click at [425, 198] on div at bounding box center [419, 115] width 99 height 198
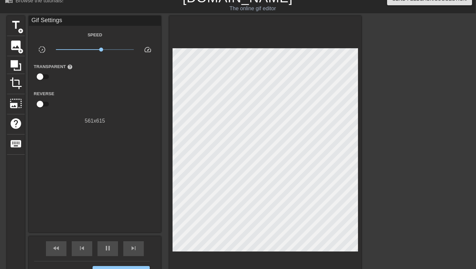
click at [425, 198] on div at bounding box center [419, 115] width 99 height 198
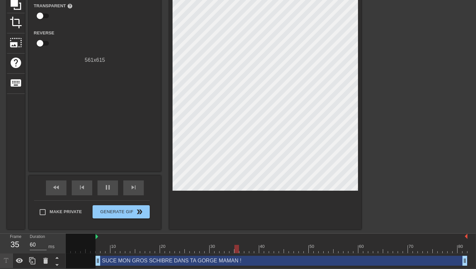
scroll to position [71, 0]
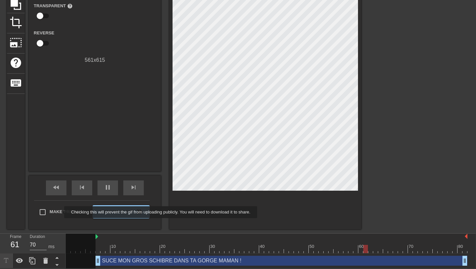
click at [60, 212] on span "Make Private" at bounding box center [66, 212] width 32 height 7
click at [50, 212] on input "Make Private" at bounding box center [43, 212] width 14 height 14
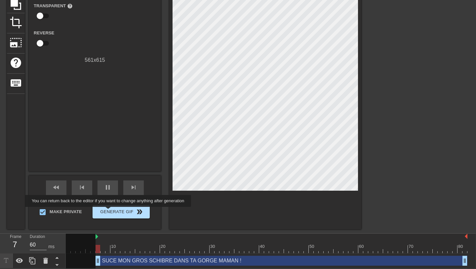
click at [112, 212] on span "Generate Gif double_arrow" at bounding box center [121, 212] width 52 height 8
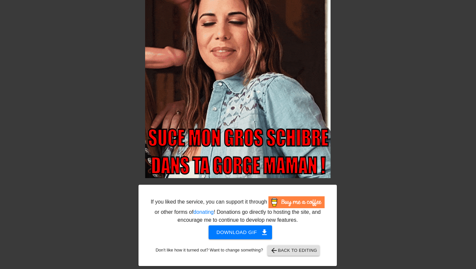
scroll to position [59, 0]
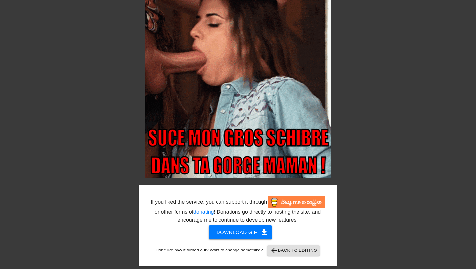
click at [220, 230] on span "Download gif get_app" at bounding box center [241, 232] width 48 height 9
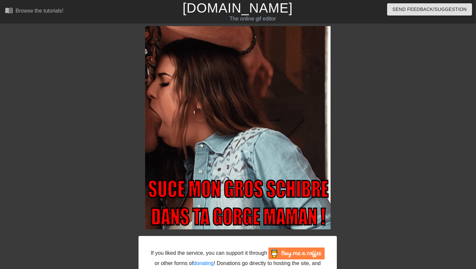
scroll to position [0, 0]
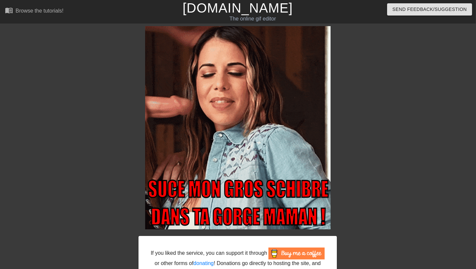
click at [211, 9] on link "[DOMAIN_NAME]" at bounding box center [238, 8] width 110 height 15
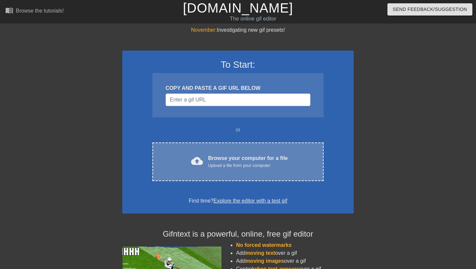
click at [225, 166] on div "Upload a file from your computer" at bounding box center [248, 165] width 80 height 7
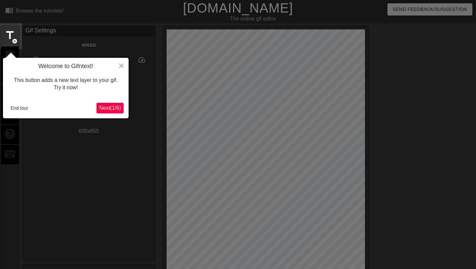
scroll to position [16, 0]
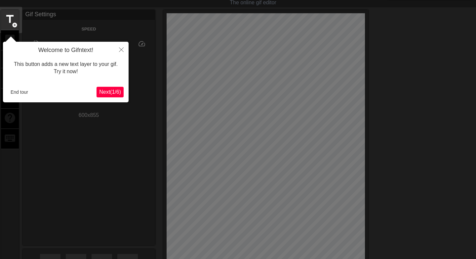
click at [19, 93] on button "End tour" at bounding box center [19, 92] width 23 height 10
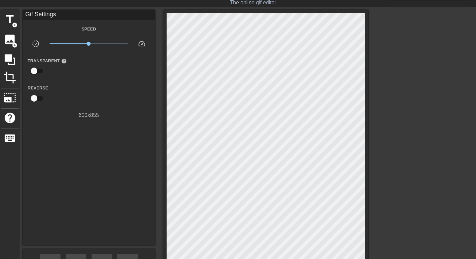
click at [19, 90] on div "title add_circle image add_circle crop photo_size_select_large help keyboard Gi…" at bounding box center [185, 156] width 368 height 293
click at [21, 117] on div "title add_circle image add_circle crop photo_size_select_large help keyboard Gi…" at bounding box center [185, 156] width 368 height 293
click at [19, 87] on div "title add_circle image add_circle crop photo_size_select_large help keyboard Gi…" at bounding box center [185, 156] width 368 height 293
click at [22, 91] on div "title add_circle image add_circle crop photo_size_select_large help keyboard Gi…" at bounding box center [185, 156] width 368 height 293
click at [120, 47] on span "x6.17" at bounding box center [89, 44] width 78 height 8
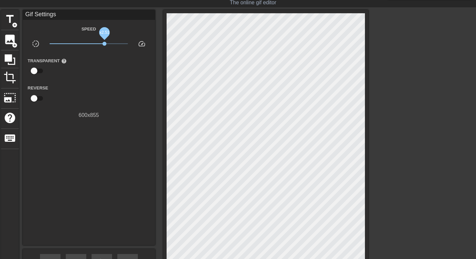
drag, startPoint x: 120, startPoint y: 44, endPoint x: 105, endPoint y: 44, distance: 15.9
click at [105, 44] on span "x2.51" at bounding box center [105, 44] width 4 height 4
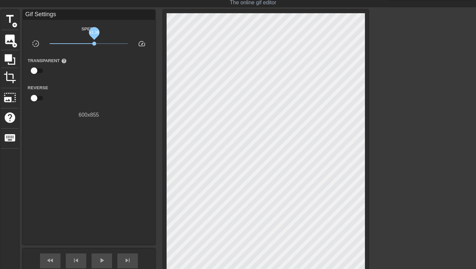
drag, startPoint x: 104, startPoint y: 43, endPoint x: 94, endPoint y: 44, distance: 9.6
click at [94, 44] on span "x1.38" at bounding box center [94, 44] width 4 height 4
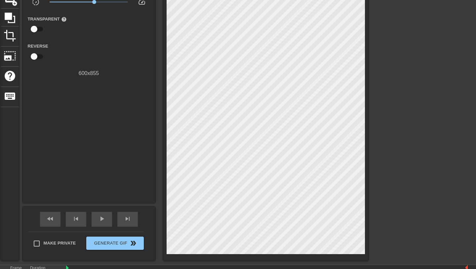
scroll to position [74, 0]
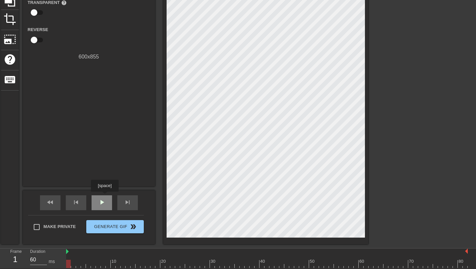
click at [106, 197] on div "play_arrow" at bounding box center [102, 203] width 21 height 15
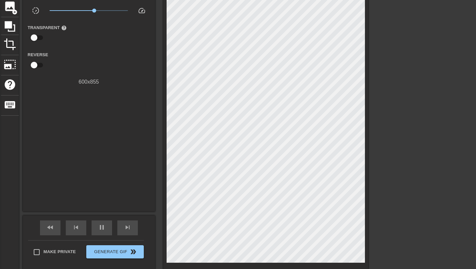
scroll to position [35, 0]
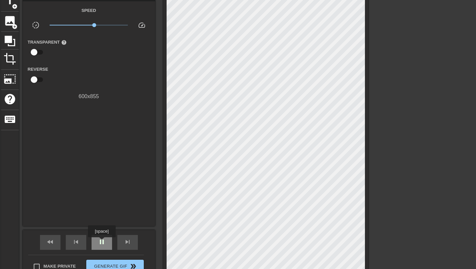
type input "60"
click at [103, 242] on span "pause" at bounding box center [102, 242] width 8 height 8
